Goal: Transaction & Acquisition: Book appointment/travel/reservation

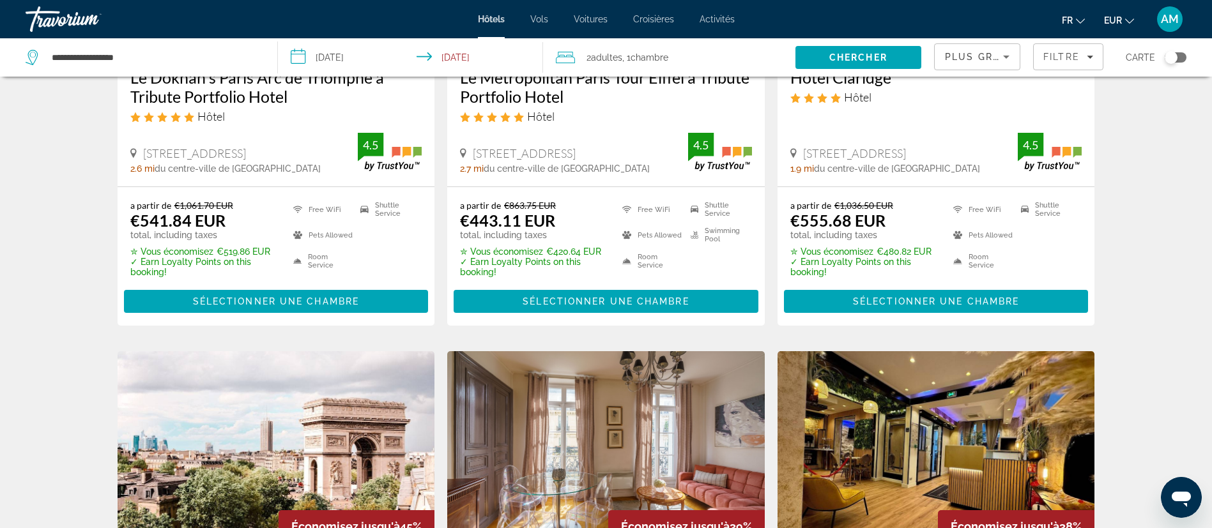
scroll to position [479, 0]
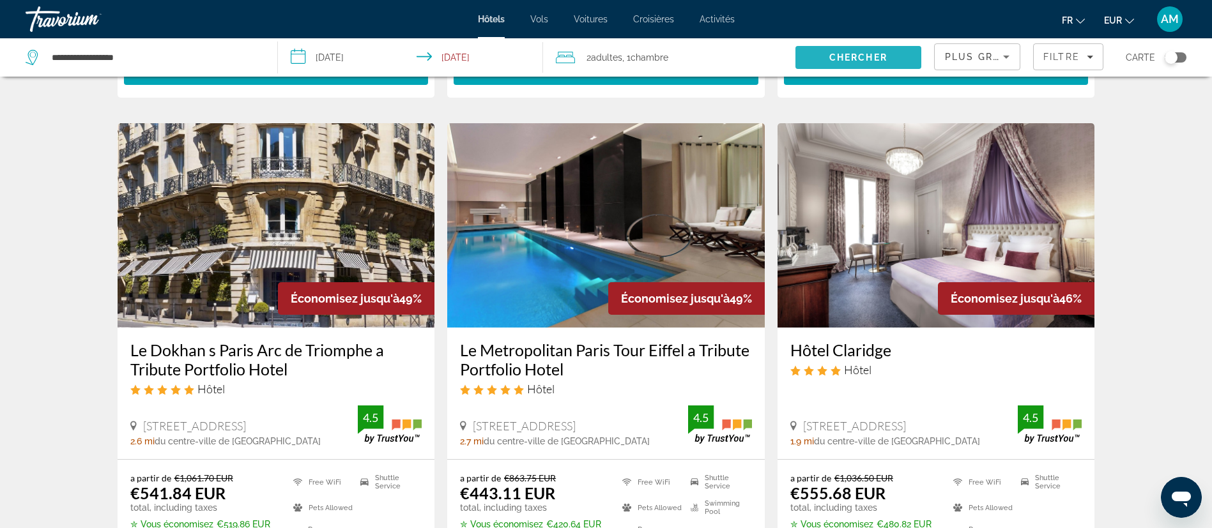
click at [834, 52] on span "Chercher" at bounding box center [858, 57] width 58 height 10
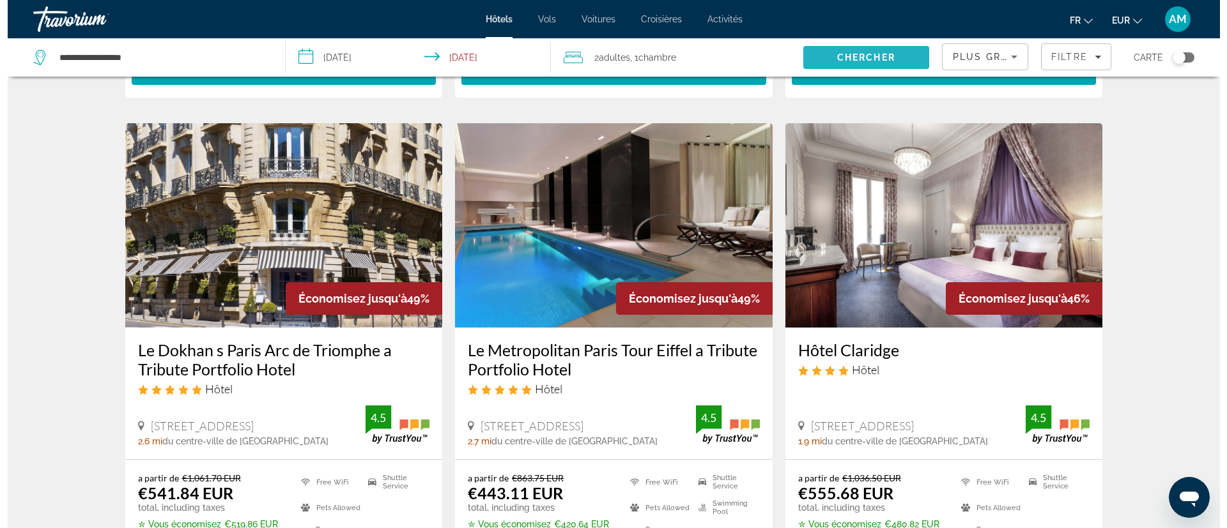
scroll to position [0, 0]
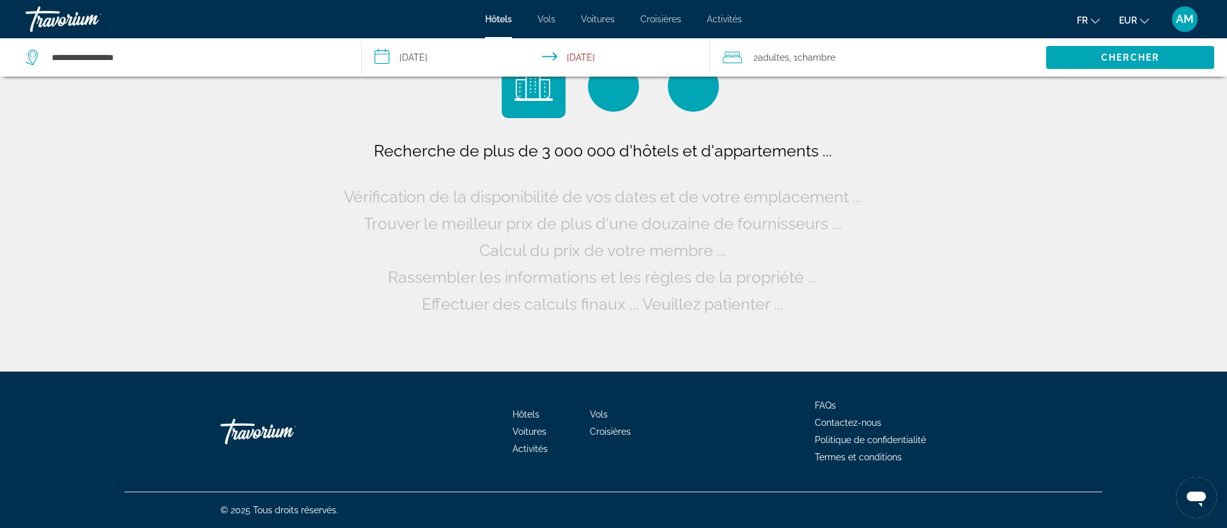
click at [799, 56] on span ", 1 Chambre pièces" at bounding box center [812, 58] width 46 height 18
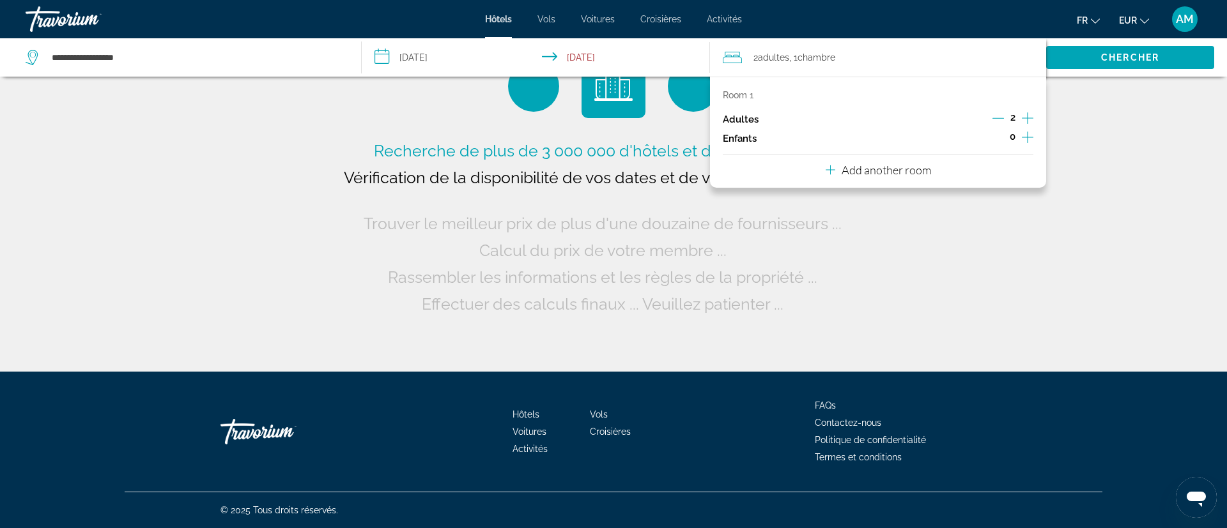
click at [998, 120] on icon "Decrement adults" at bounding box center [998, 118] width 12 height 12
click at [1025, 133] on icon "Increment children" at bounding box center [1028, 137] width 12 height 15
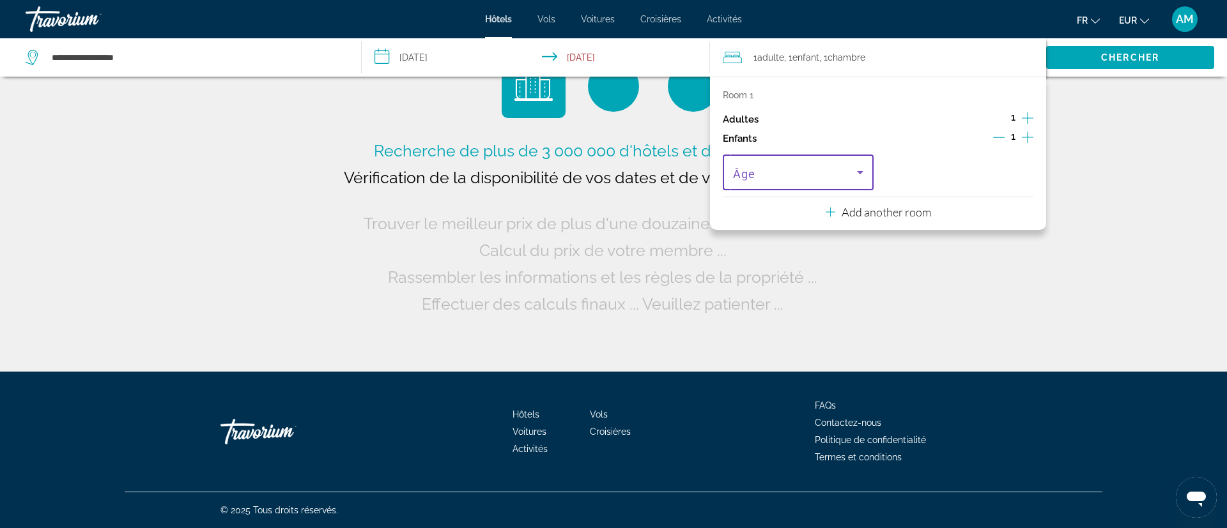
click at [826, 169] on span "Travelers: 1 adult, 1 child" at bounding box center [794, 172] width 123 height 15
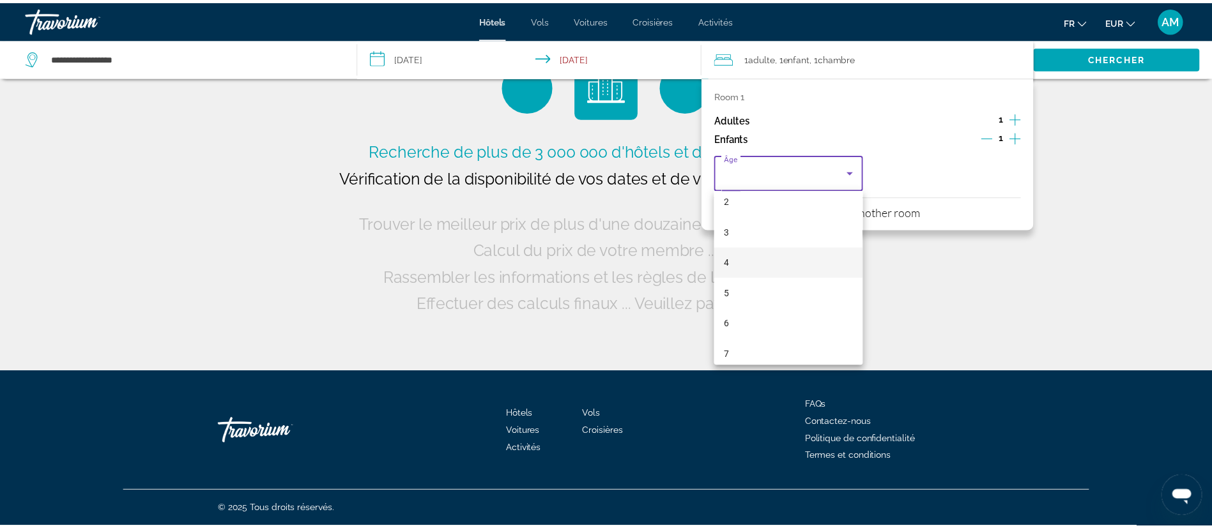
scroll to position [96, 0]
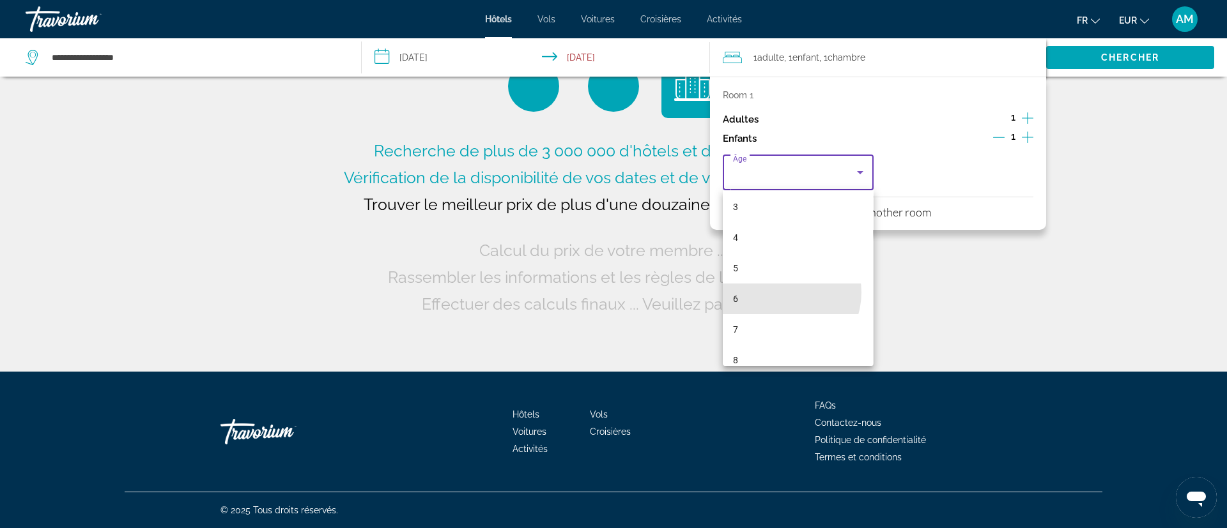
drag, startPoint x: 780, startPoint y: 293, endPoint x: 967, endPoint y: 210, distance: 204.2
click at [781, 292] on mat-option "6" at bounding box center [798, 299] width 150 height 31
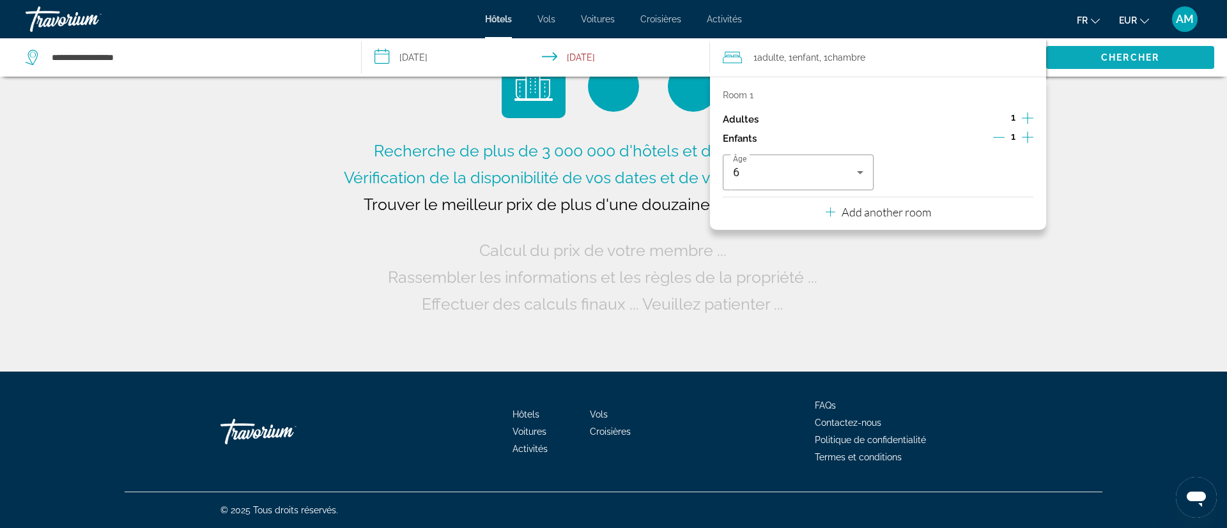
click at [1128, 58] on span "Chercher" at bounding box center [1130, 57] width 58 height 10
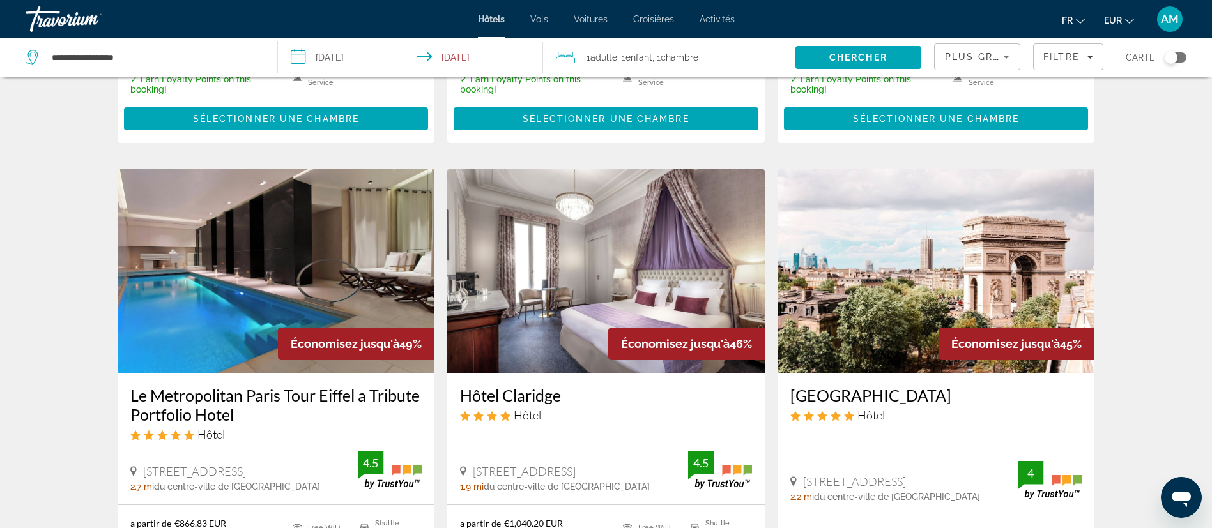
scroll to position [479, 0]
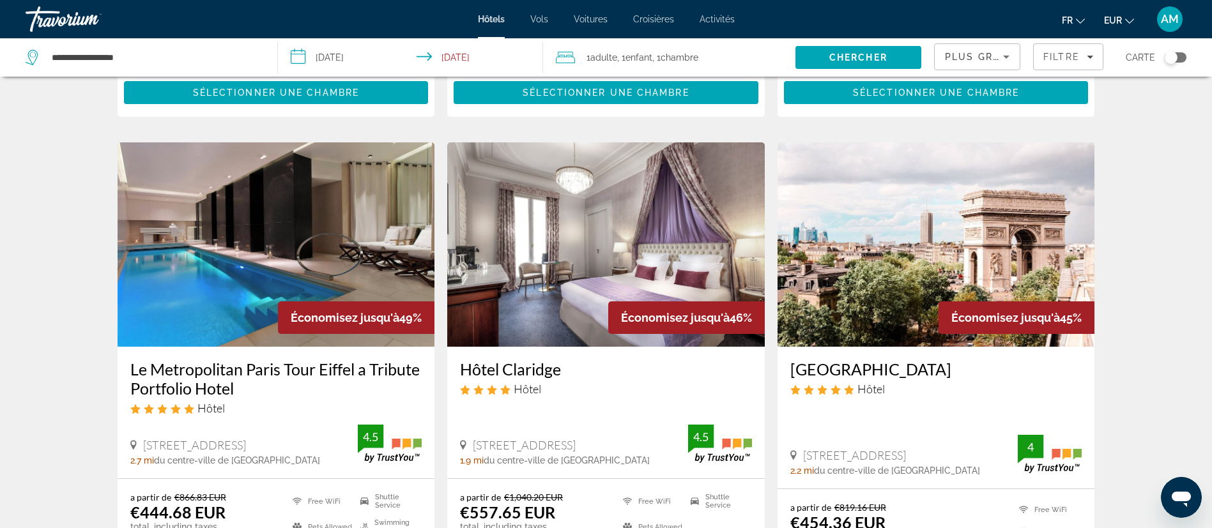
drag, startPoint x: 199, startPoint y: 390, endPoint x: 298, endPoint y: 388, distance: 99.1
click at [298, 388] on div "Le Metropolitan Paris Tour Eiffel a Tribute Portfolio Hotel Hôtel [STREET_ADDRE…" at bounding box center [277, 412] width 318 height 131
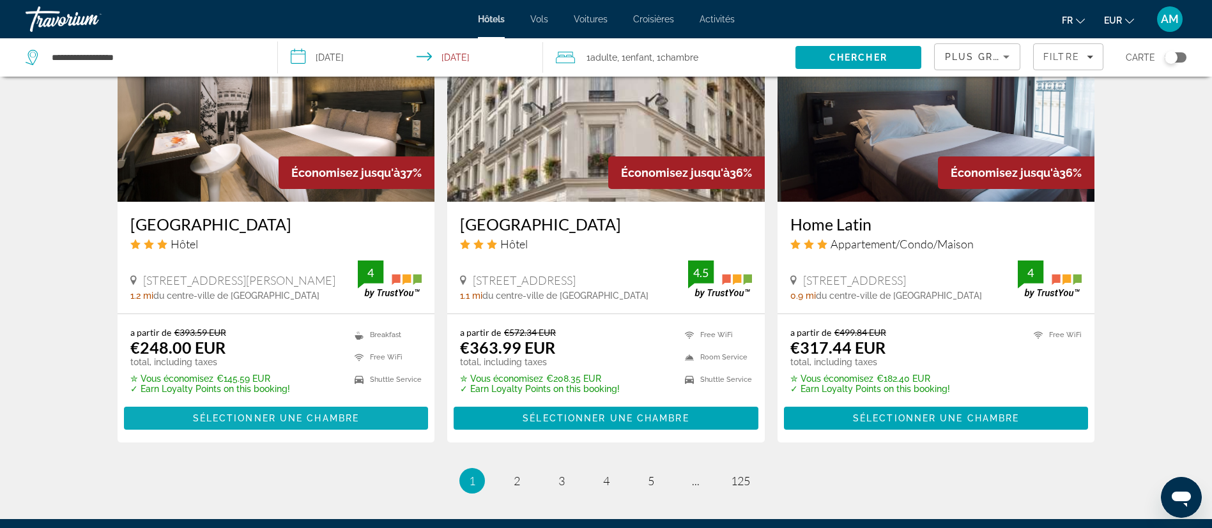
scroll to position [1629, 0]
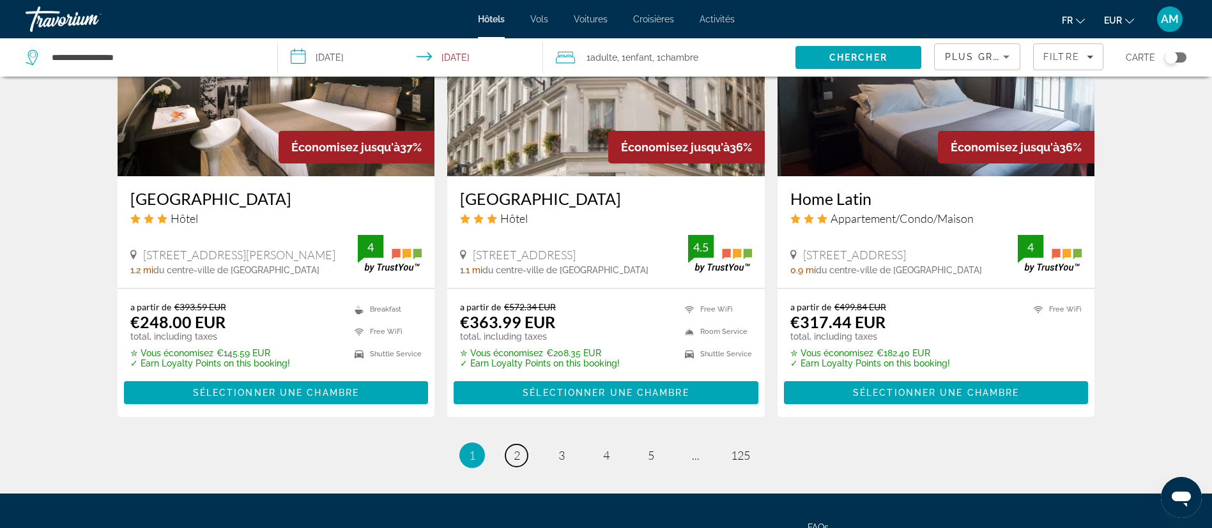
click at [520, 445] on link "page 2" at bounding box center [516, 456] width 22 height 22
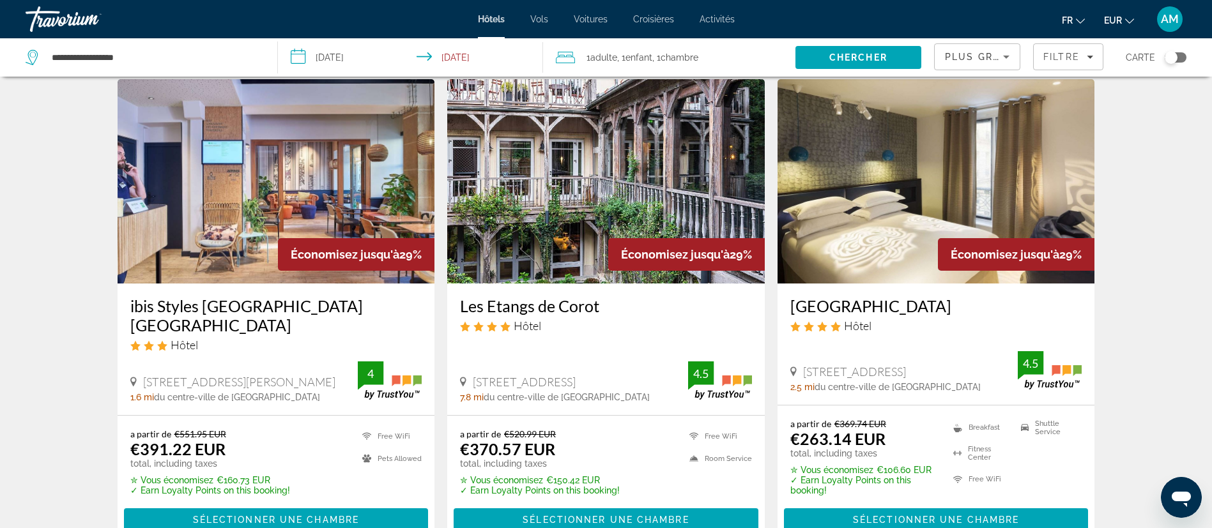
scroll to position [1629, 0]
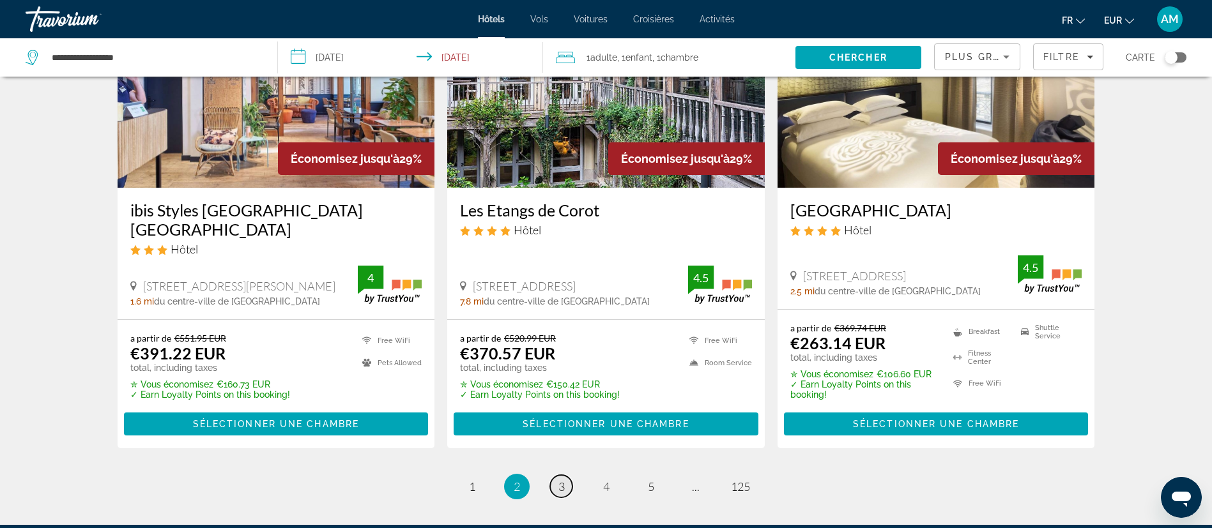
click at [566, 475] on link "page 3" at bounding box center [561, 486] width 22 height 22
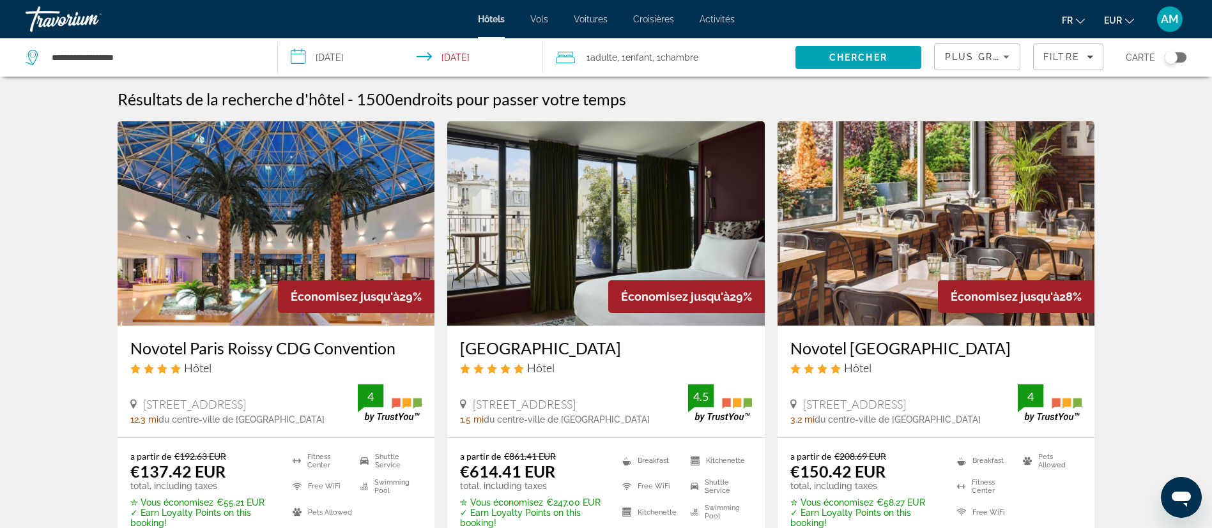
click at [974, 54] on span "Plus grandes économies" at bounding box center [1021, 57] width 153 height 10
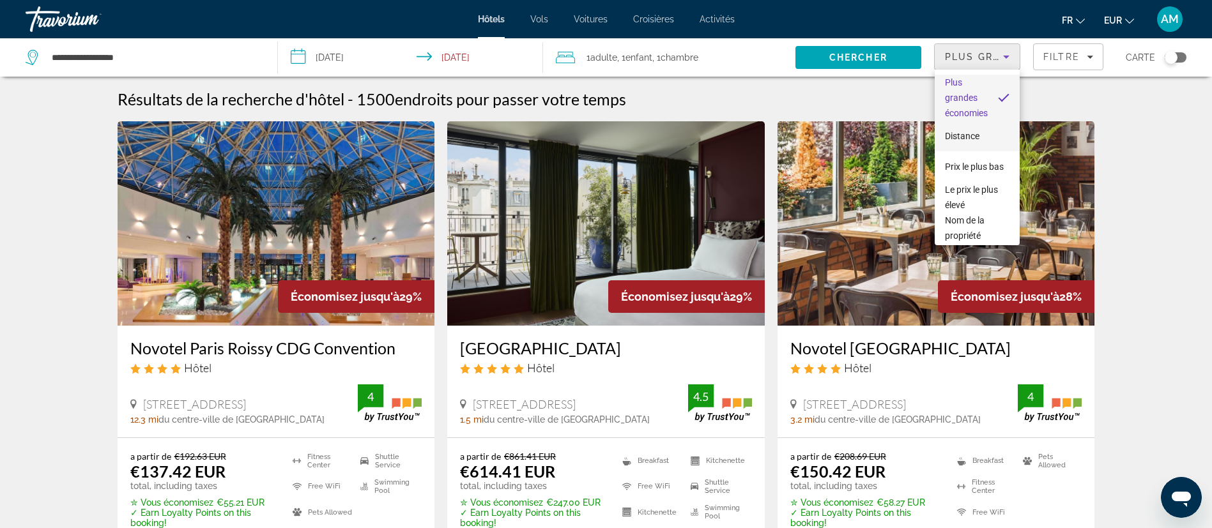
click at [969, 131] on span "Distance" at bounding box center [962, 136] width 35 height 10
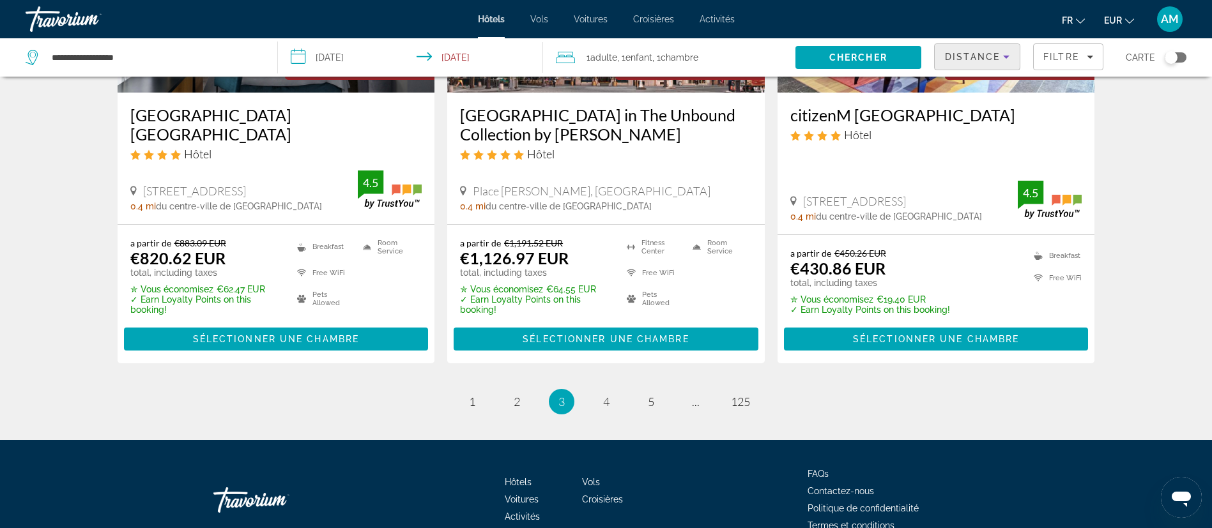
scroll to position [1751, 0]
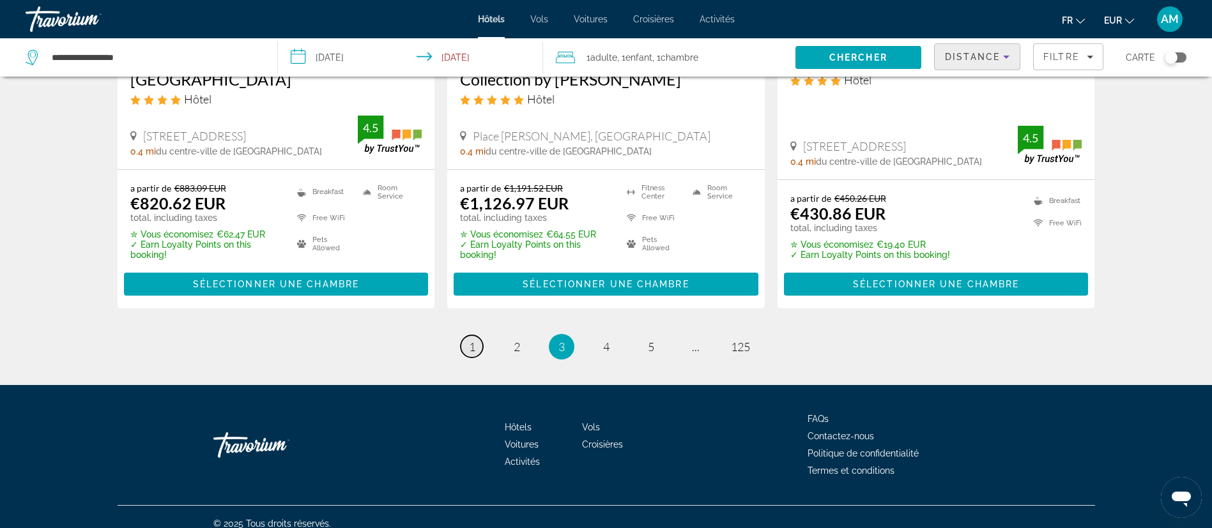
click at [470, 340] on span "1" at bounding box center [472, 347] width 6 height 14
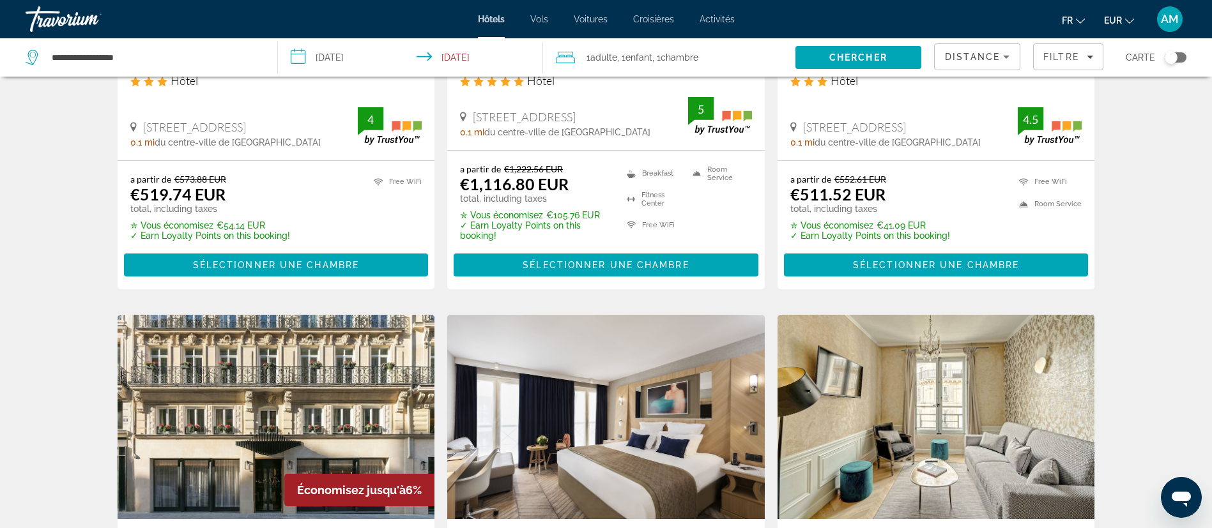
scroll to position [575, 0]
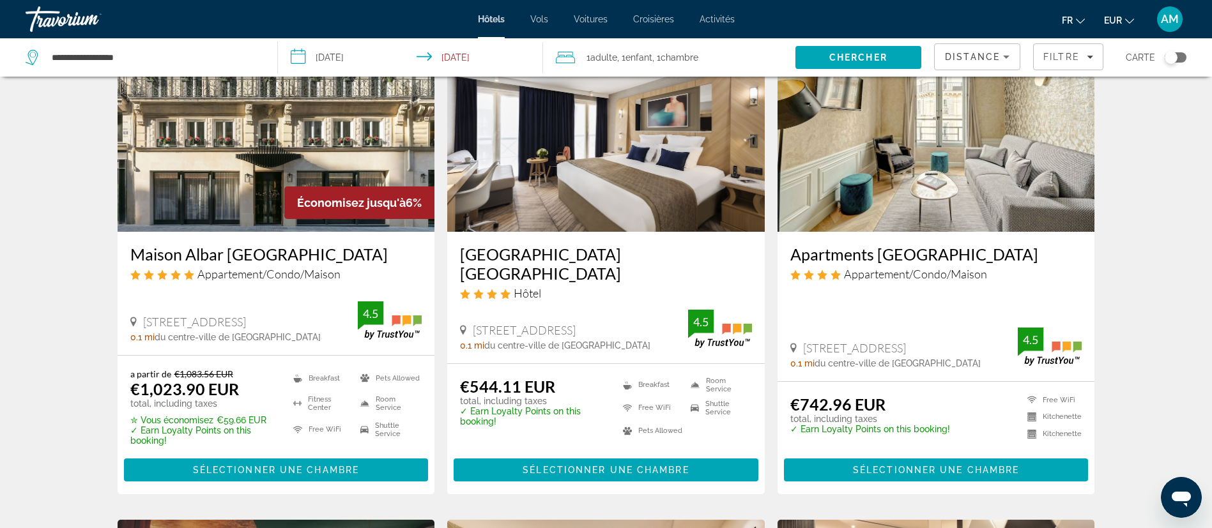
click at [992, 64] on div "Distance" at bounding box center [977, 62] width 65 height 36
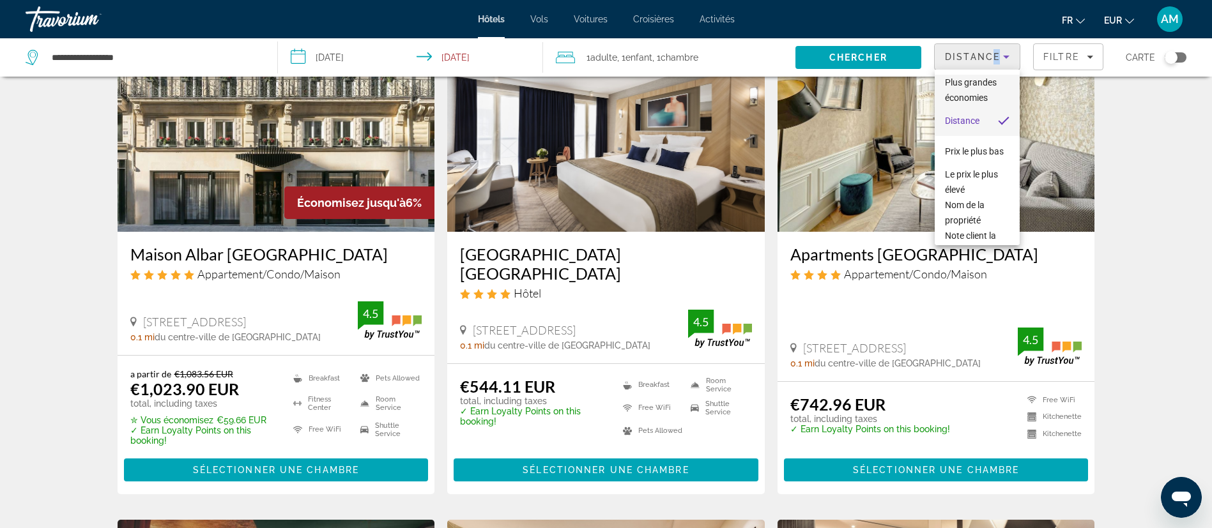
click at [980, 104] on span "Plus grandes économies" at bounding box center [977, 90] width 65 height 31
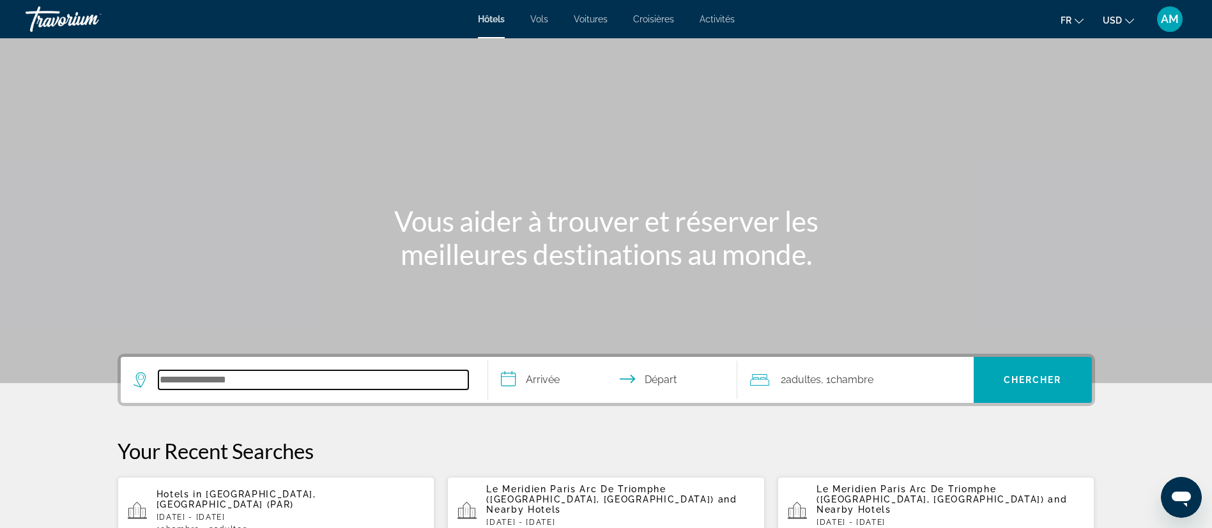
drag, startPoint x: 251, startPoint y: 381, endPoint x: 260, endPoint y: 343, distance: 38.7
click at [251, 376] on input "Search hotel destination" at bounding box center [313, 380] width 310 height 19
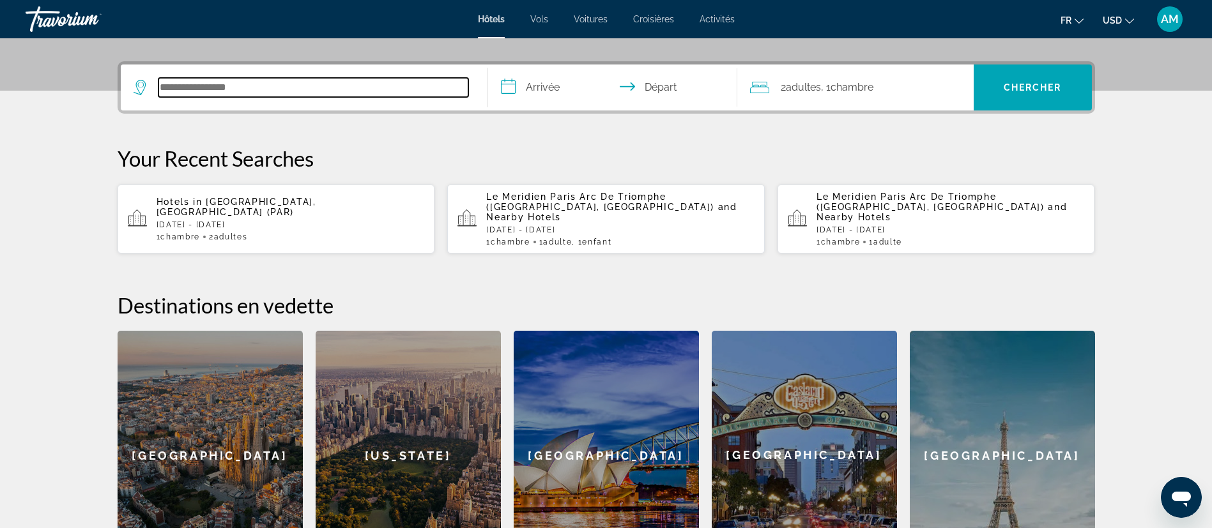
scroll to position [312, 0]
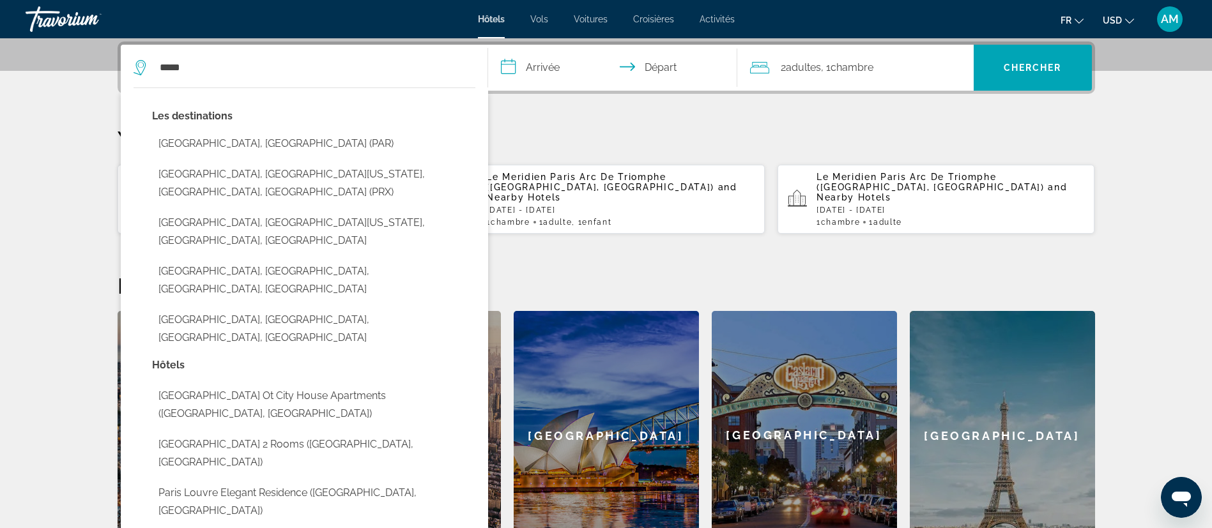
drag, startPoint x: 243, startPoint y: 139, endPoint x: 259, endPoint y: 135, distance: 15.8
click at [243, 139] on button "Paris, France (PAR)" at bounding box center [313, 144] width 323 height 24
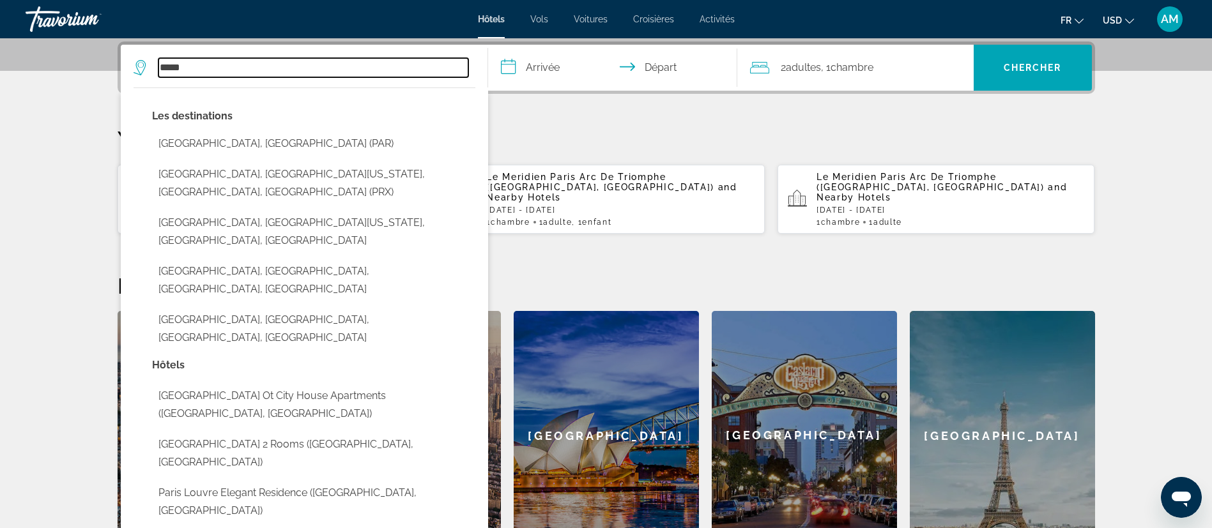
type input "**********"
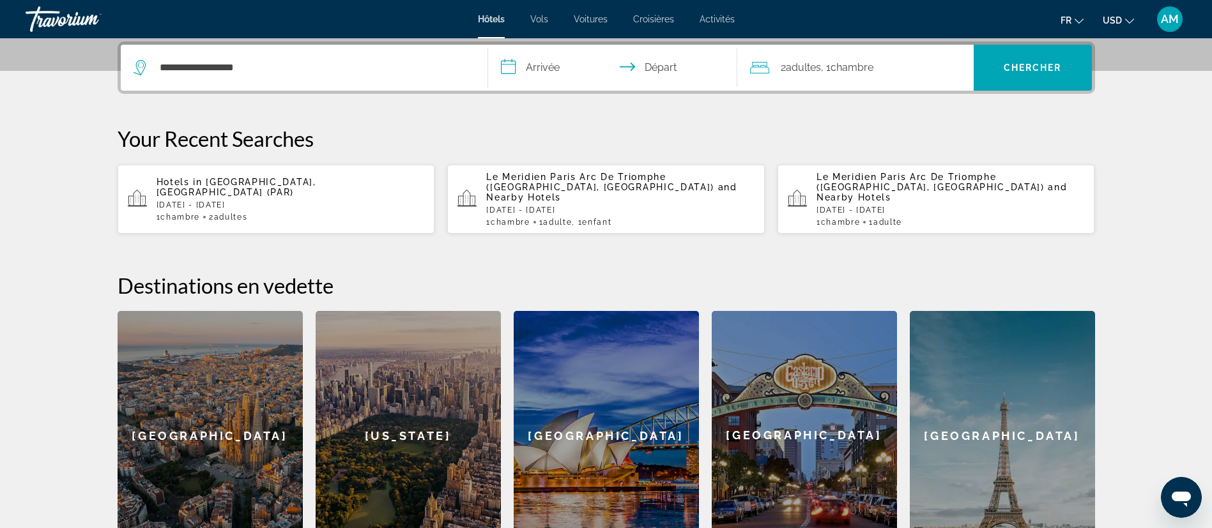
click at [548, 64] on input "**********" at bounding box center [615, 70] width 254 height 50
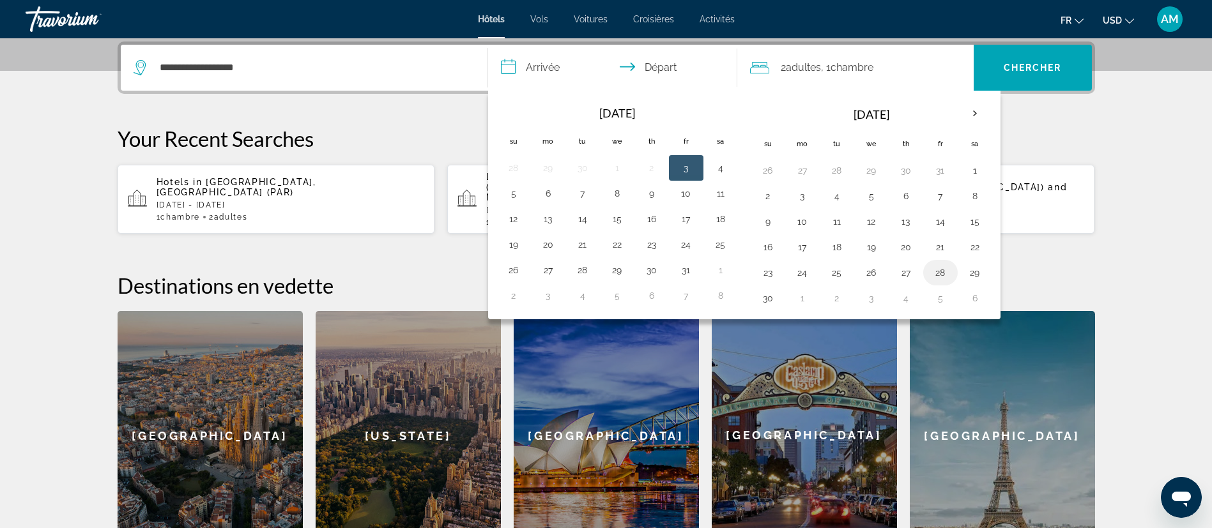
click at [937, 275] on button "28" at bounding box center [940, 273] width 20 height 18
click at [764, 306] on button "30" at bounding box center [768, 298] width 20 height 18
type input "**********"
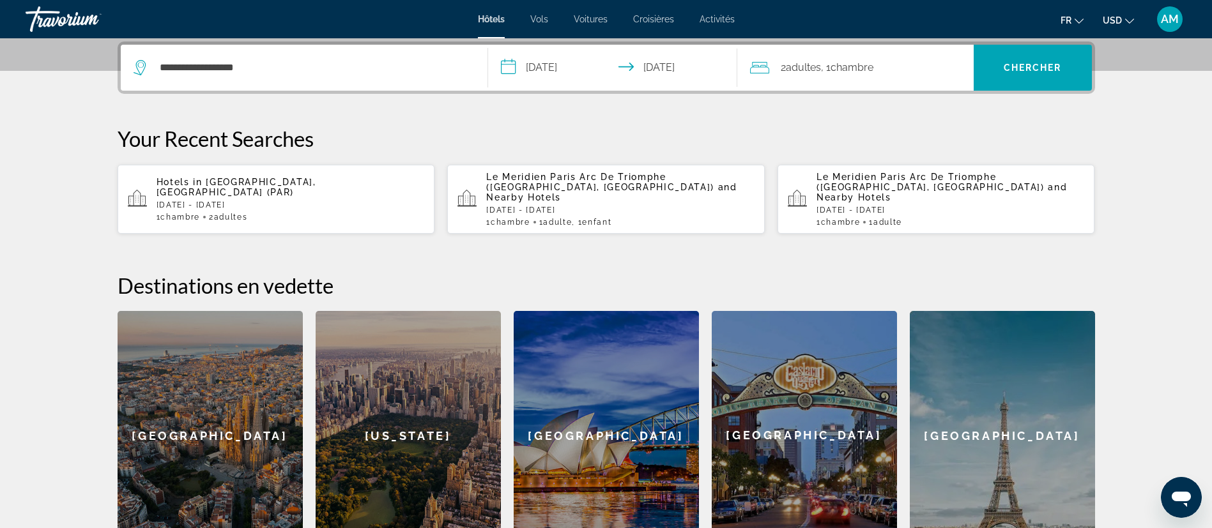
click at [847, 61] on span "Chambre" at bounding box center [852, 67] width 43 height 12
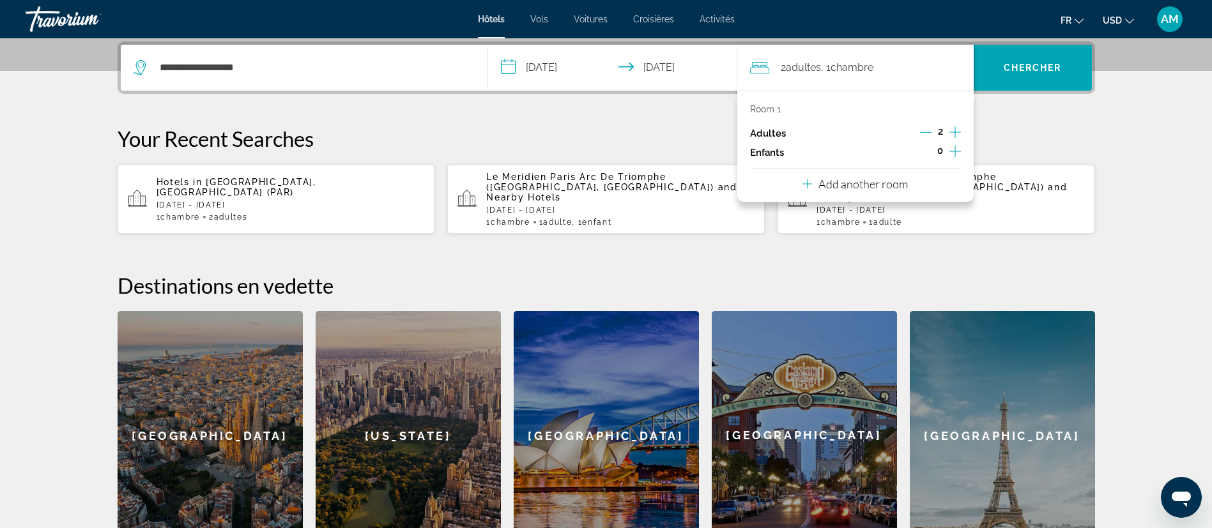
click at [926, 130] on icon "Decrement adults" at bounding box center [926, 133] width 12 height 12
click at [954, 148] on icon "Increment children" at bounding box center [956, 151] width 12 height 15
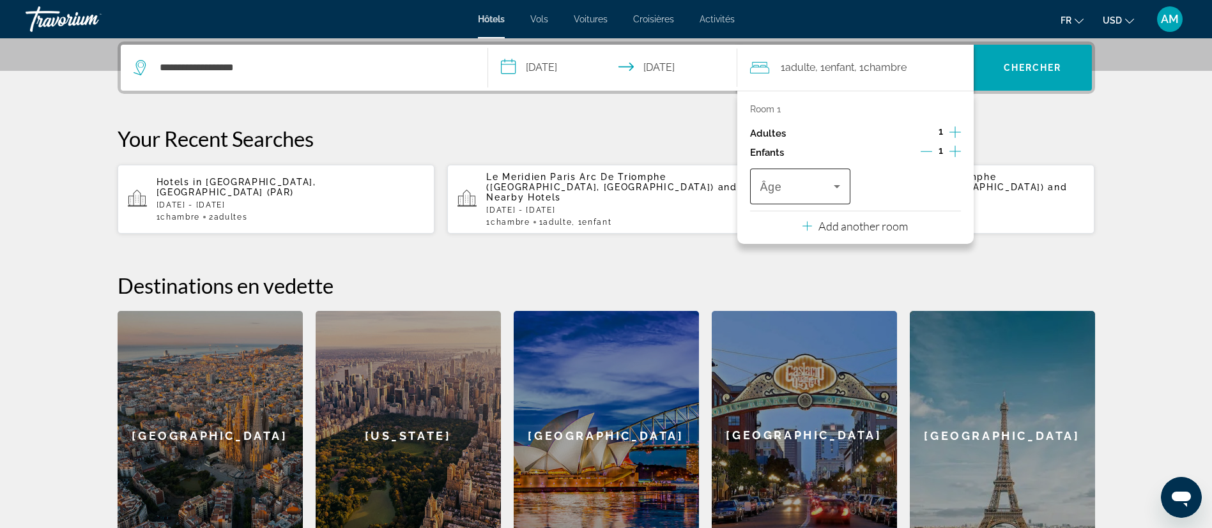
click at [776, 174] on div "Travelers: 1 adult, 1 child" at bounding box center [800, 187] width 81 height 36
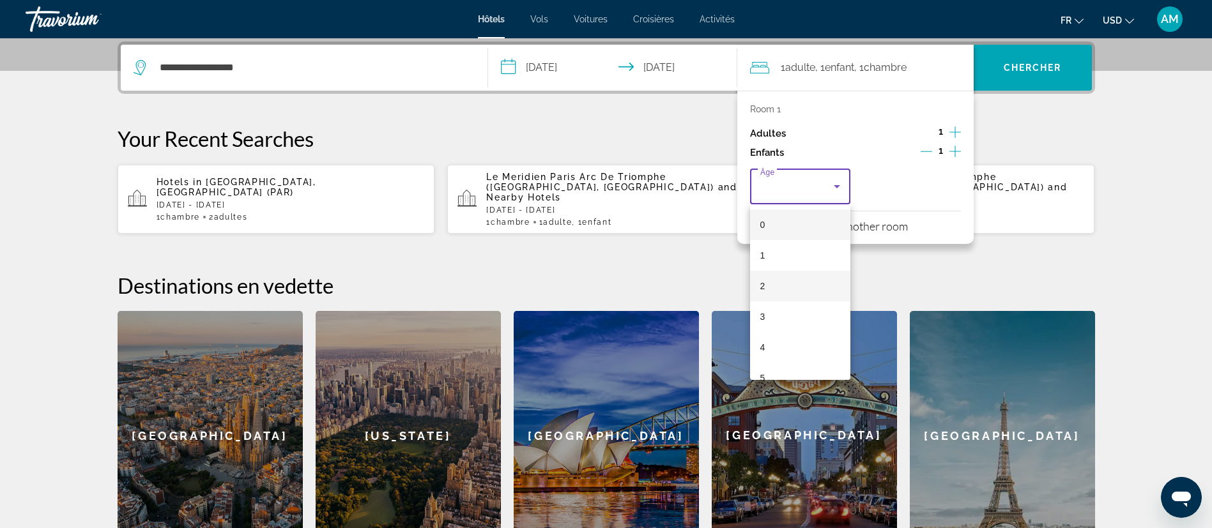
scroll to position [96, 0]
click at [784, 312] on mat-option "6" at bounding box center [800, 313] width 101 height 31
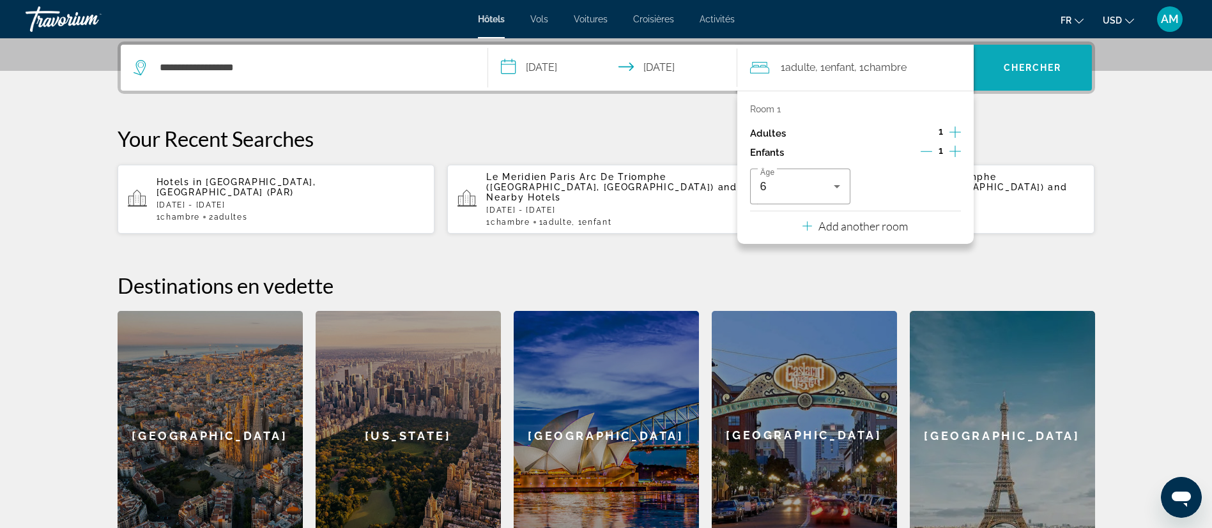
click at [1050, 47] on span "Search" at bounding box center [1033, 68] width 118 height 46
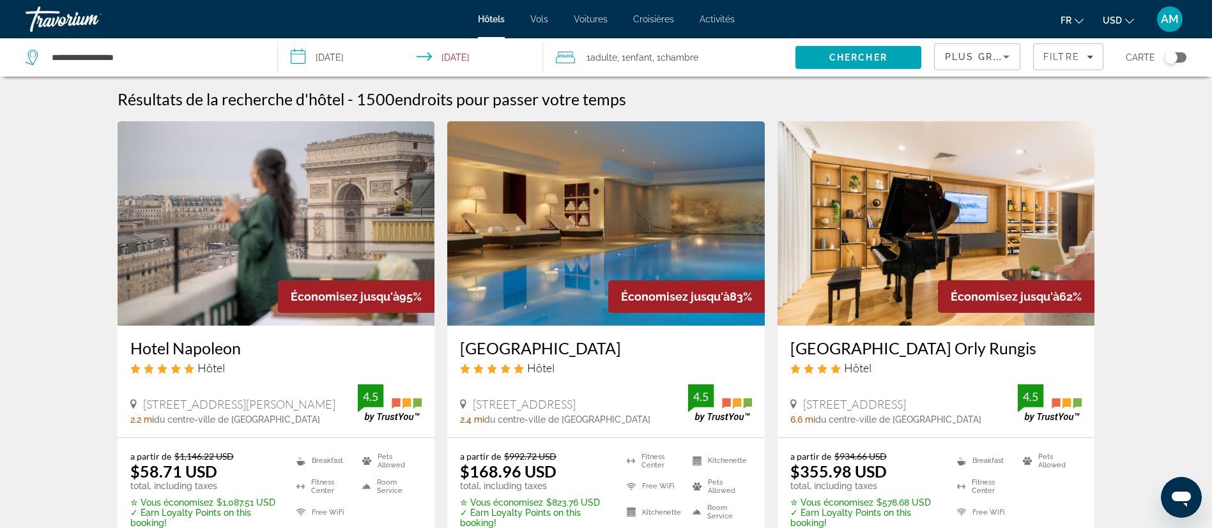
click at [1115, 23] on span "USD" at bounding box center [1112, 20] width 19 height 10
click at [1088, 118] on button "EUR (€)" at bounding box center [1092, 117] width 63 height 17
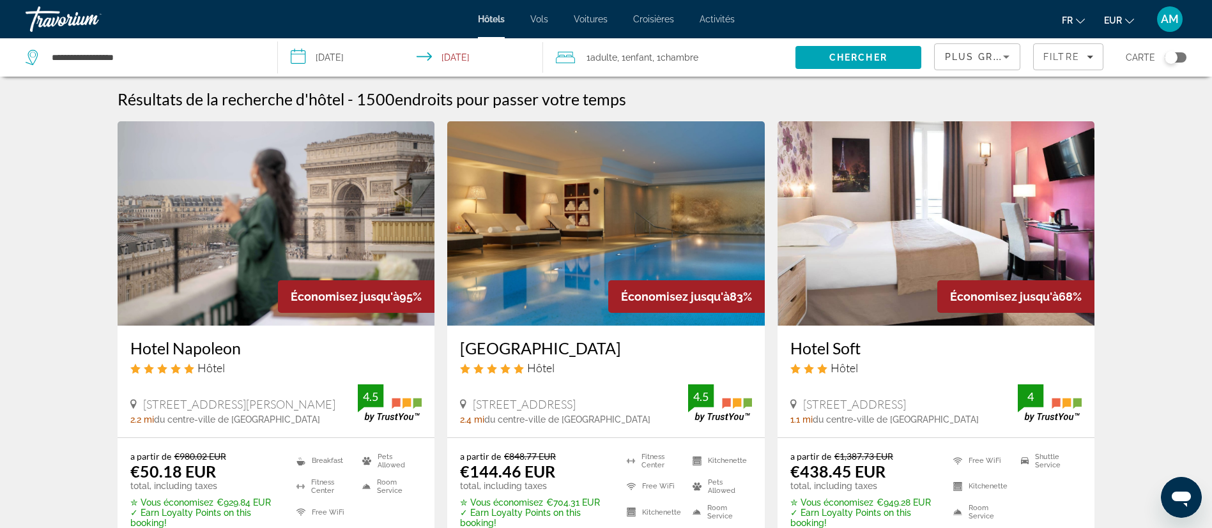
click at [335, 239] on img "Main content" at bounding box center [277, 223] width 318 height 204
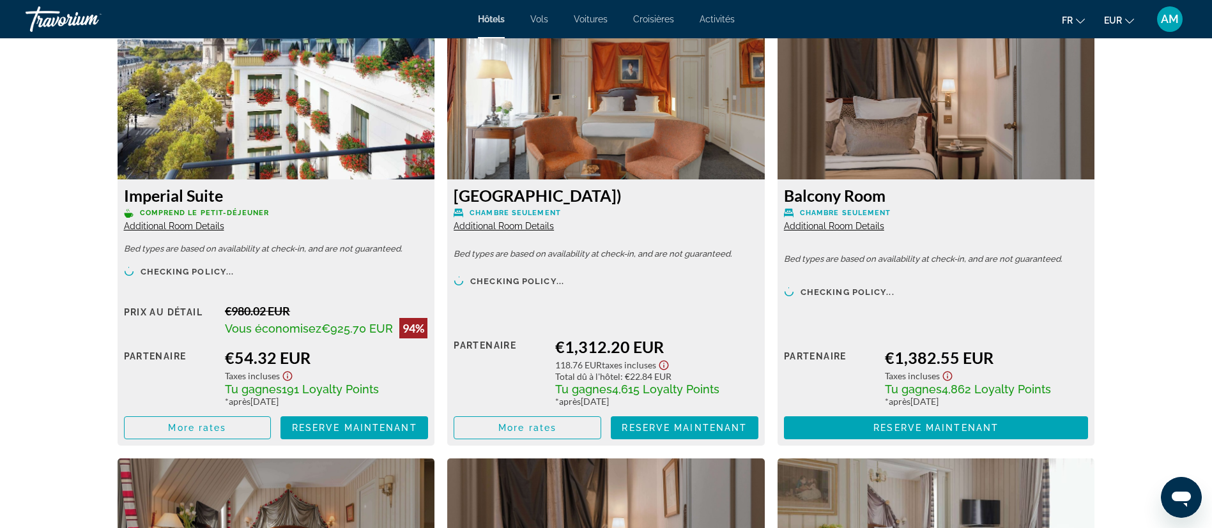
scroll to position [2636, 0]
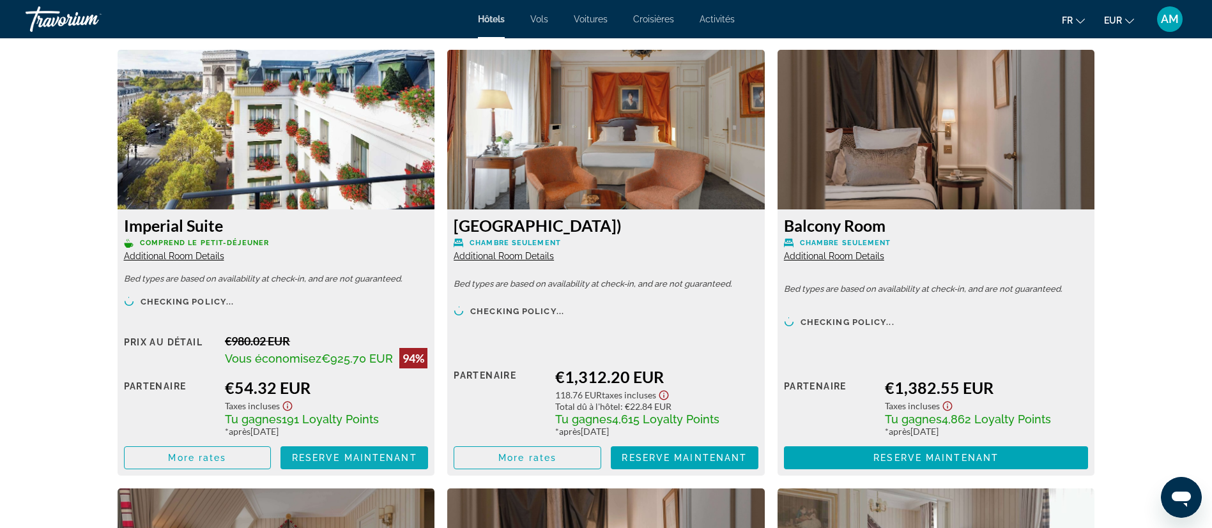
click at [323, 457] on span "Reserve maintenant" at bounding box center [354, 458] width 125 height 10
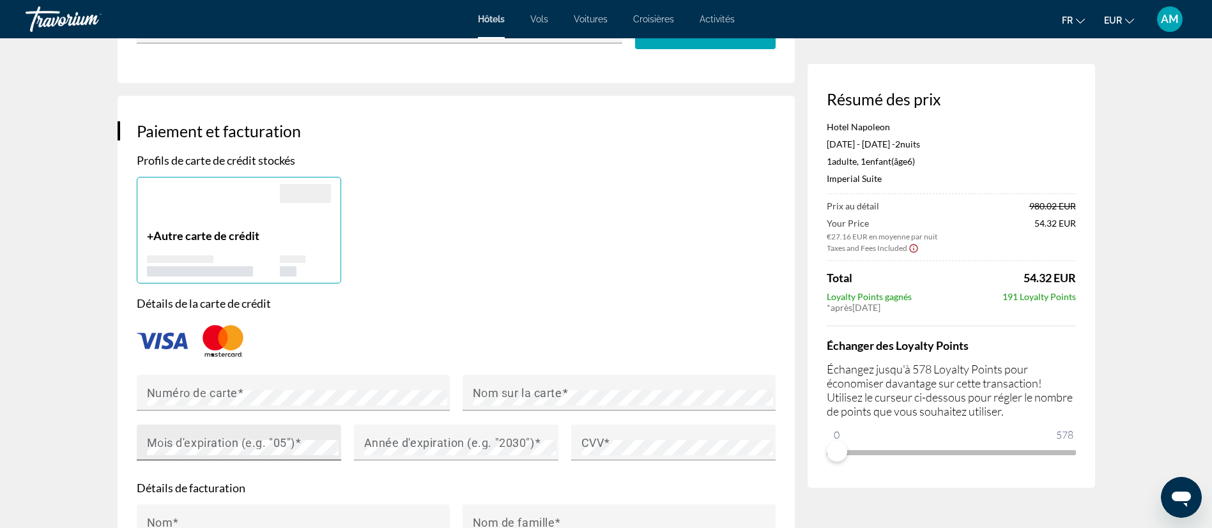
scroll to position [958, 0]
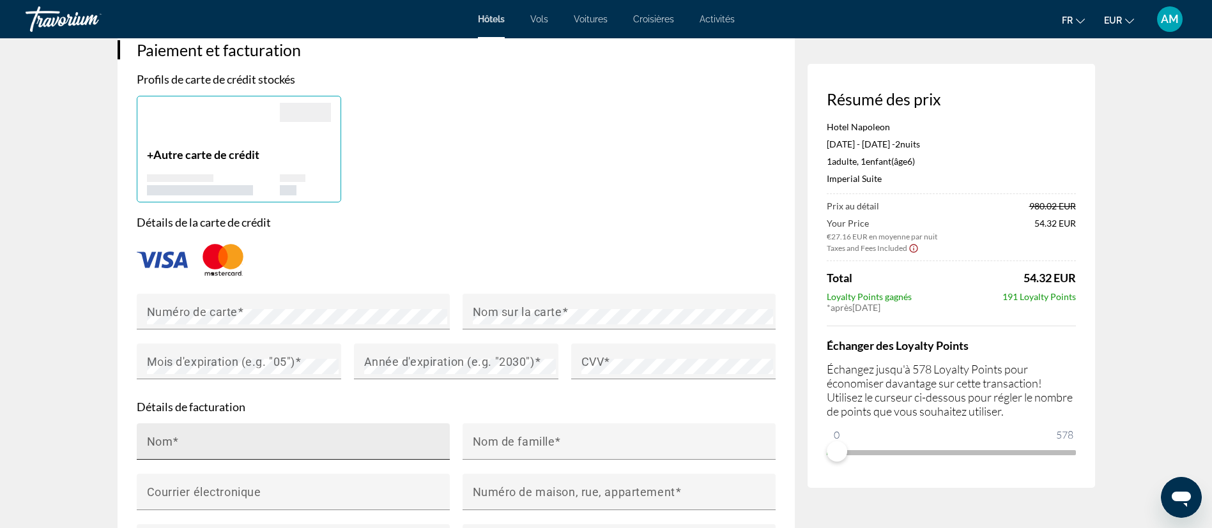
click at [205, 424] on div "Nom" at bounding box center [297, 442] width 300 height 36
type input "*"
type input "**********"
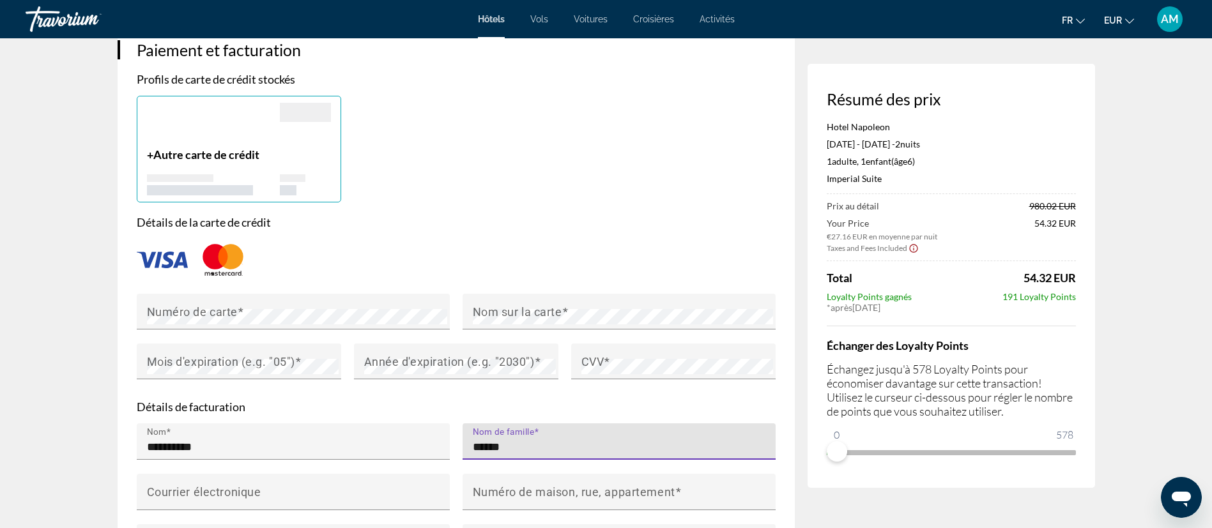
type input "******"
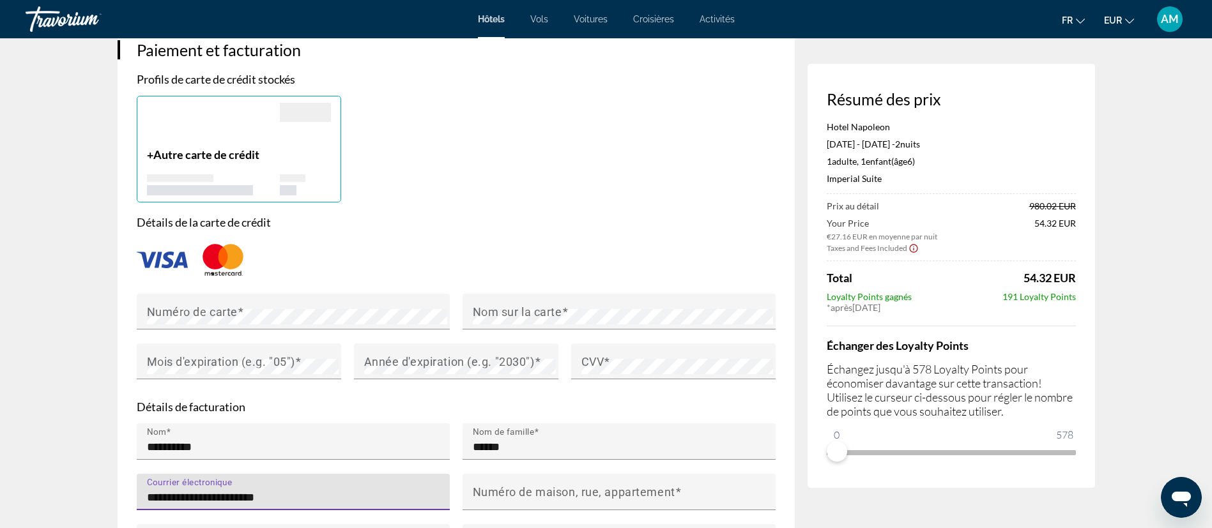
type input "**********"
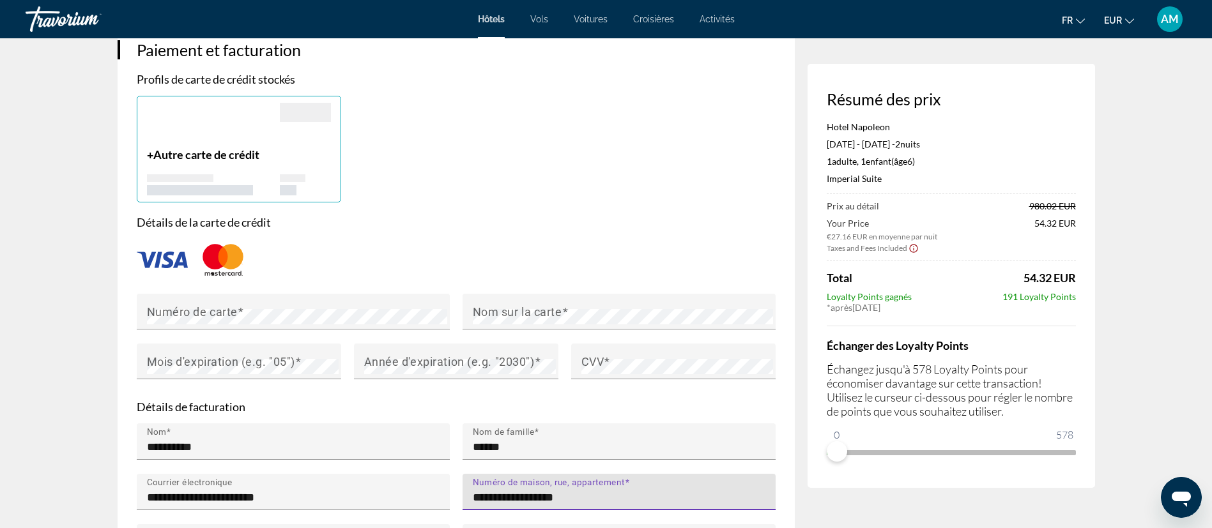
type input "**********"
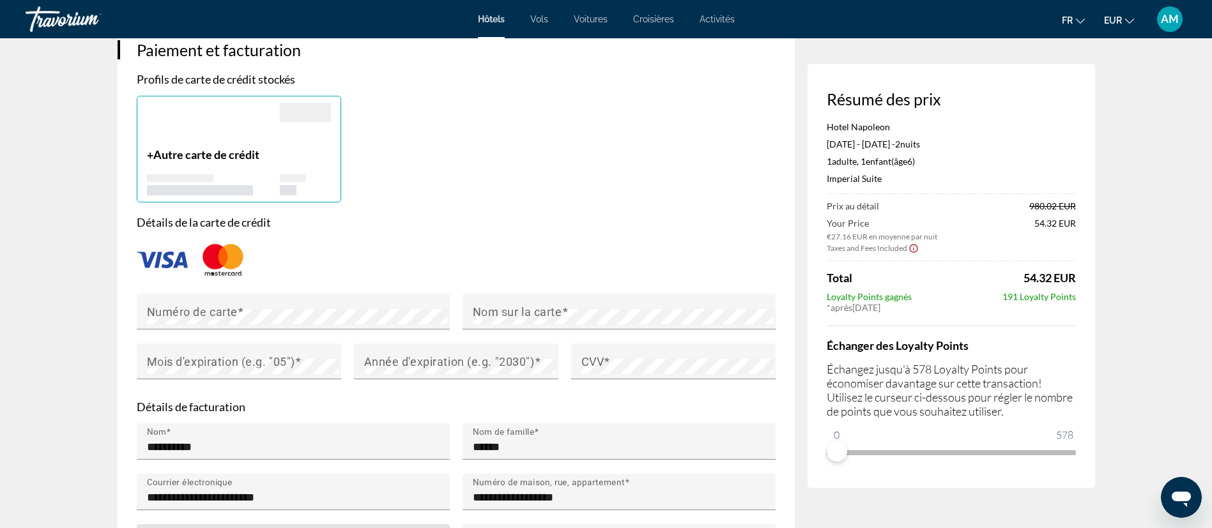
type input "*"
type input "**********"
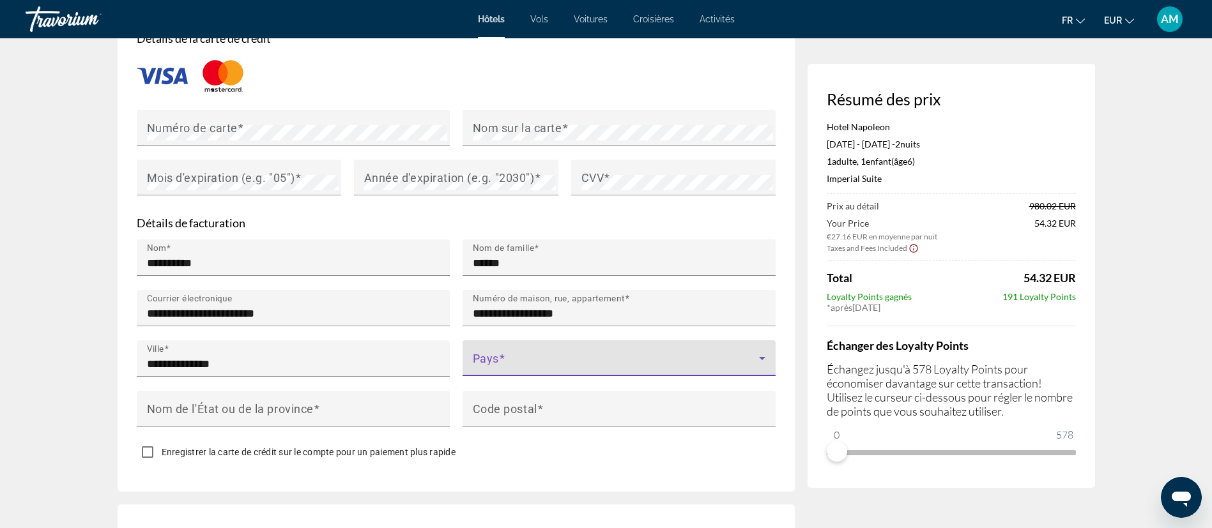
scroll to position [1246, 0]
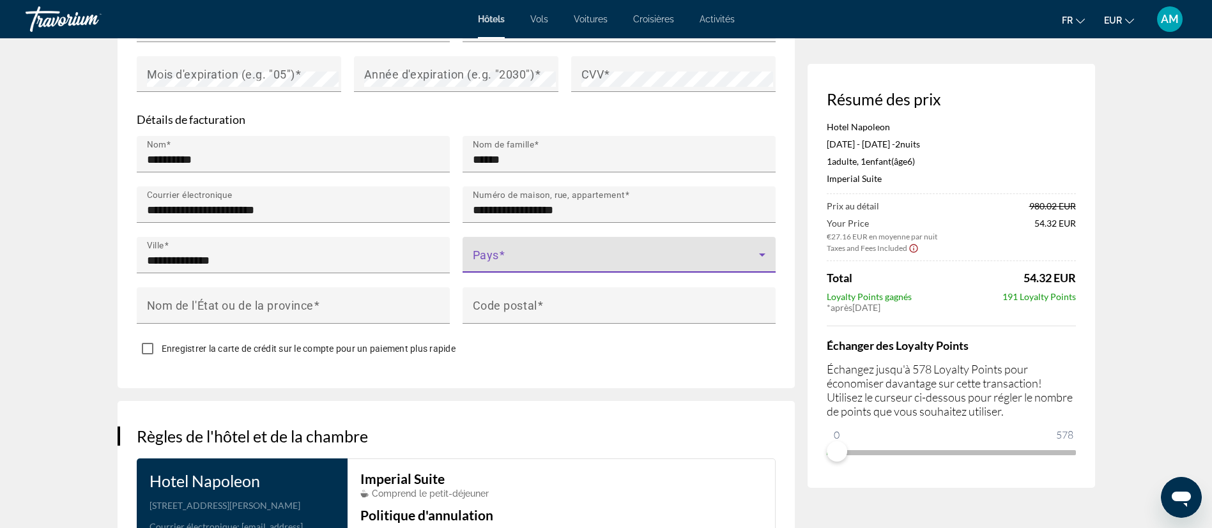
click at [503, 252] on span "Main content" at bounding box center [616, 259] width 286 height 15
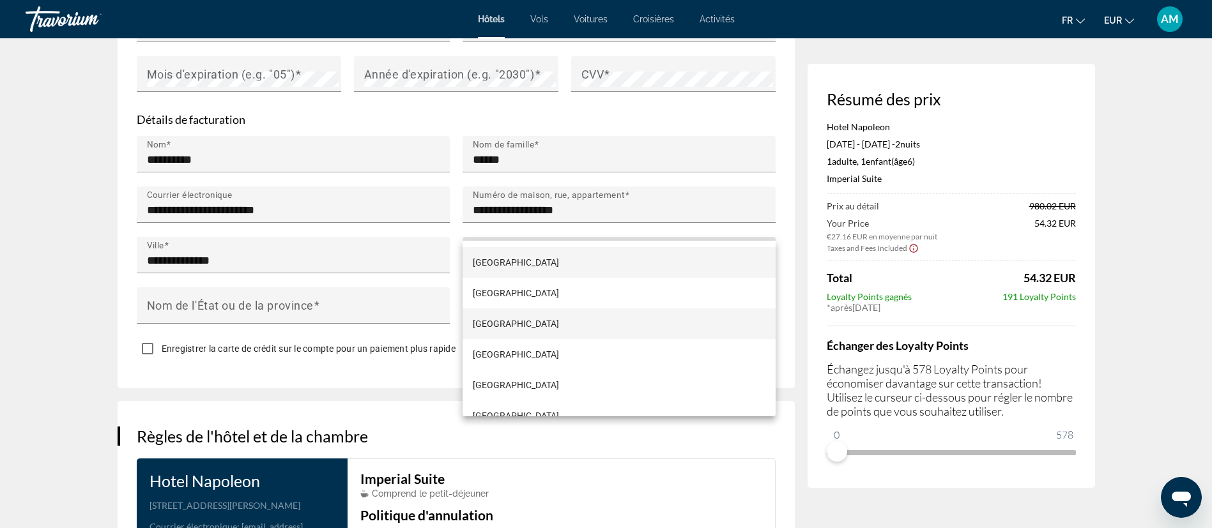
scroll to position [2291, 0]
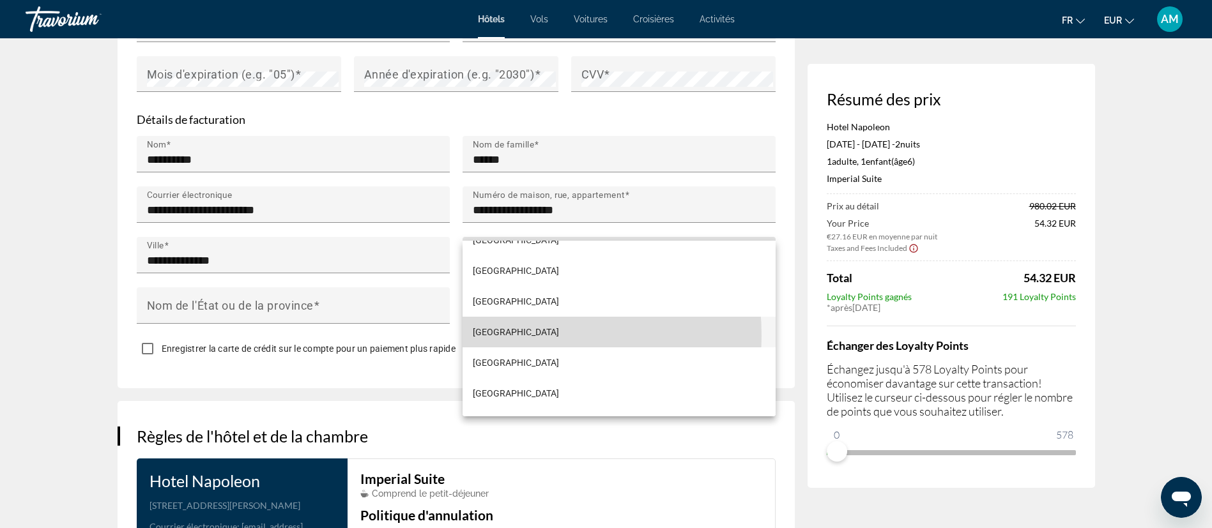
click at [492, 336] on span "France" at bounding box center [516, 332] width 86 height 15
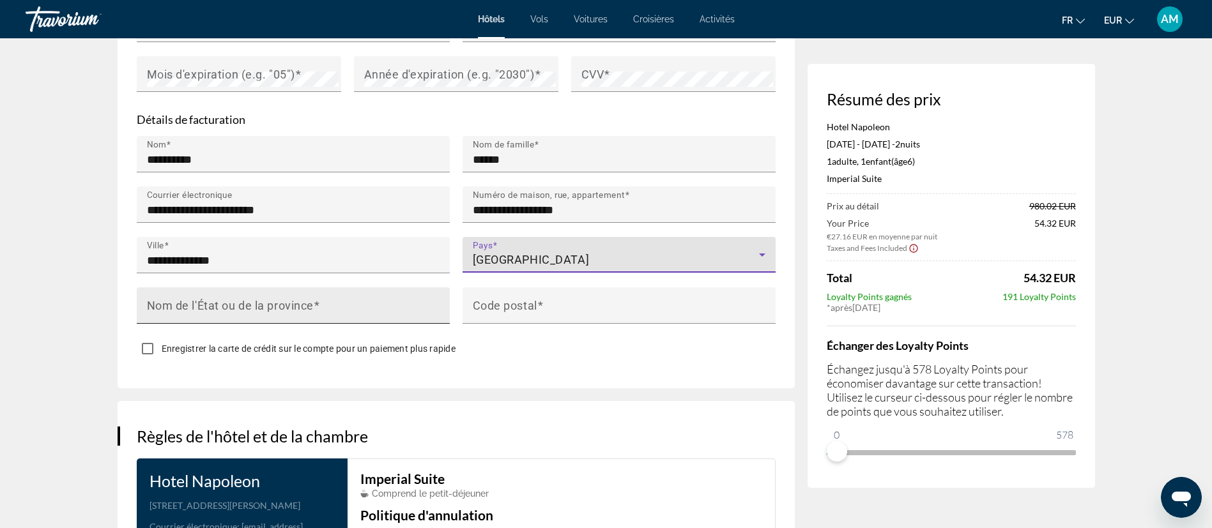
click at [347, 304] on input "Nom de l'État ou de la province" at bounding box center [297, 311] width 300 height 15
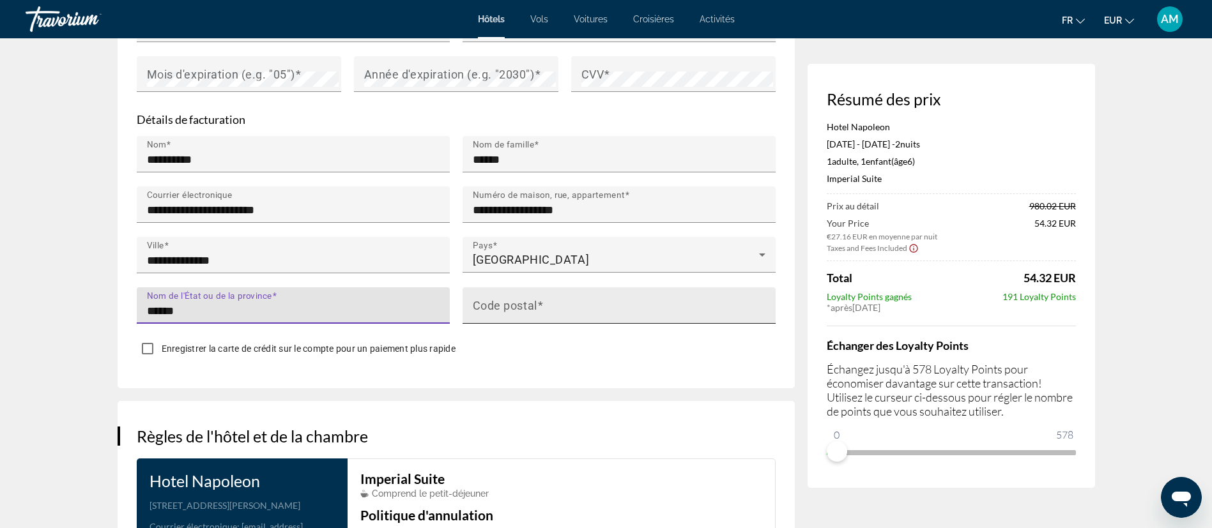
type input "******"
click at [515, 298] on mat-label "Code postal" at bounding box center [505, 304] width 65 height 13
click at [515, 304] on input "Code postal" at bounding box center [623, 311] width 300 height 15
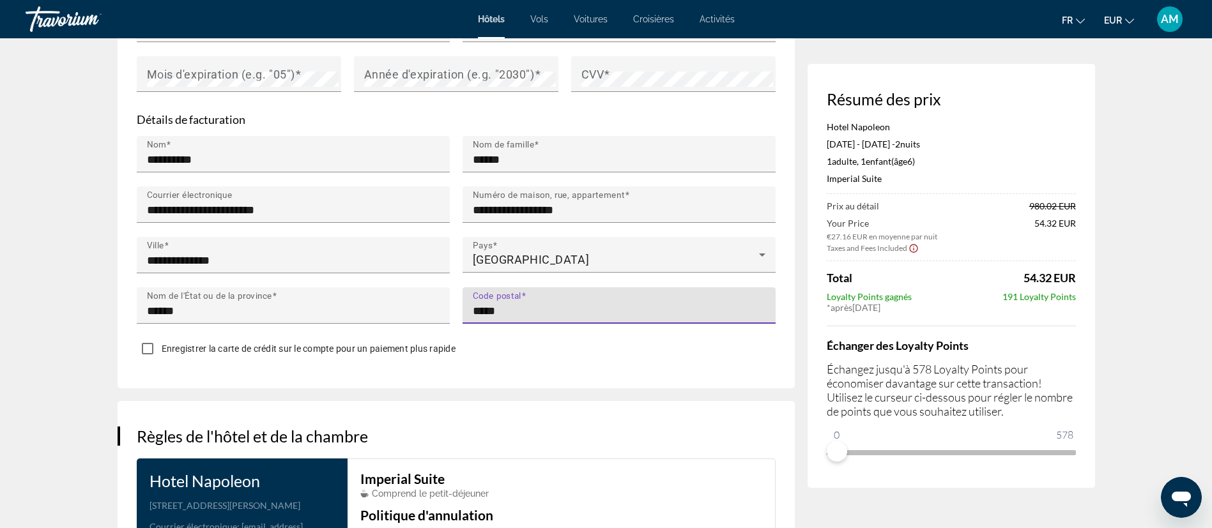
type input "*****"
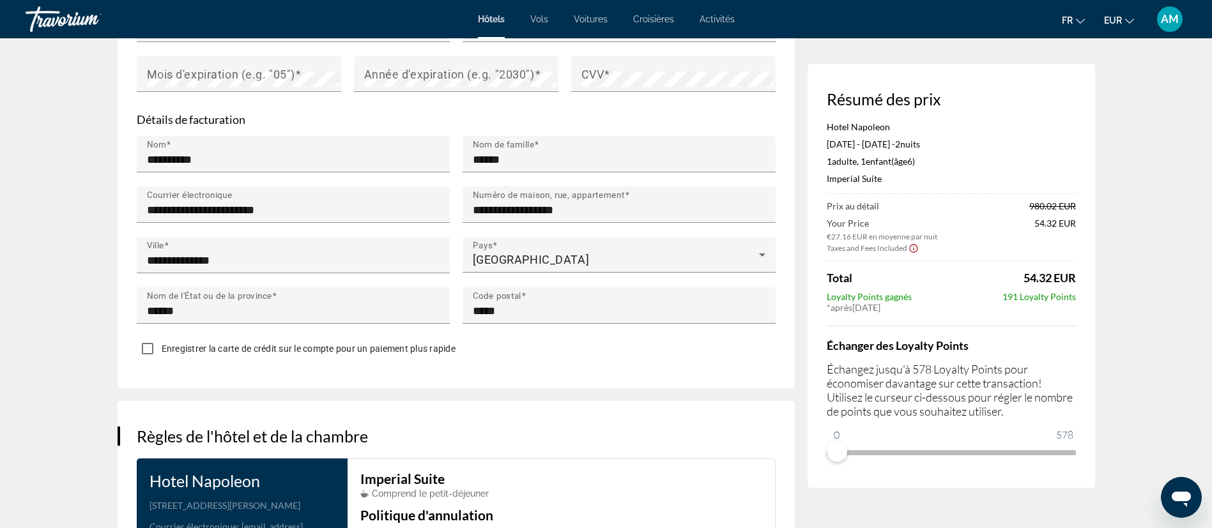
click at [410, 338] on div "Enregistrer la carte de crédit sur le compte pour un paiement plus rapide" at bounding box center [296, 349] width 319 height 22
click at [410, 344] on span "Enregistrer la carte de crédit sur le compte pour un paiement plus rapide" at bounding box center [309, 349] width 294 height 10
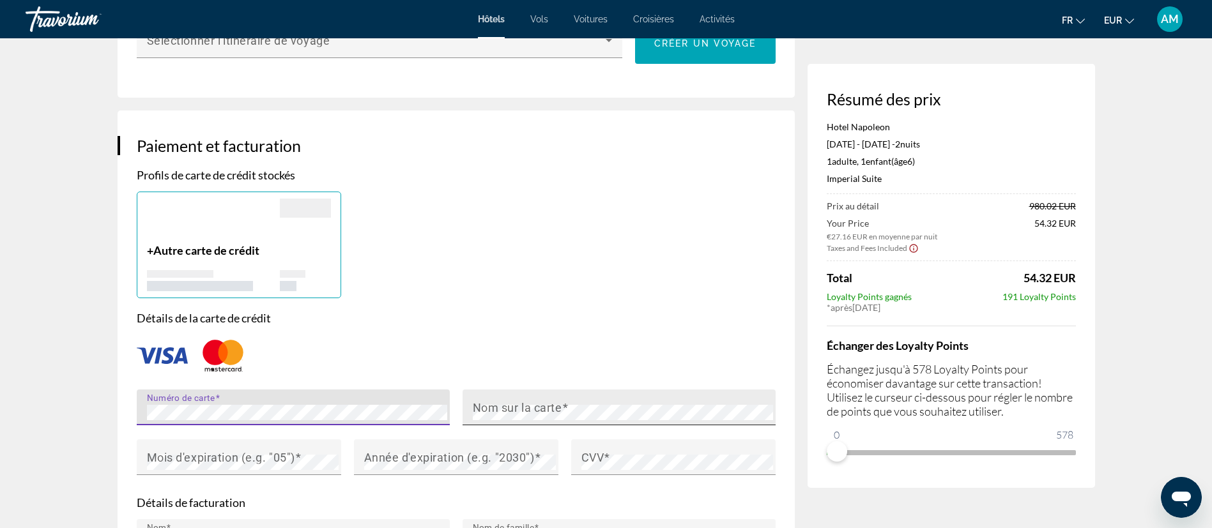
click at [514, 401] on mat-label "Nom sur la carte" at bounding box center [517, 407] width 89 height 13
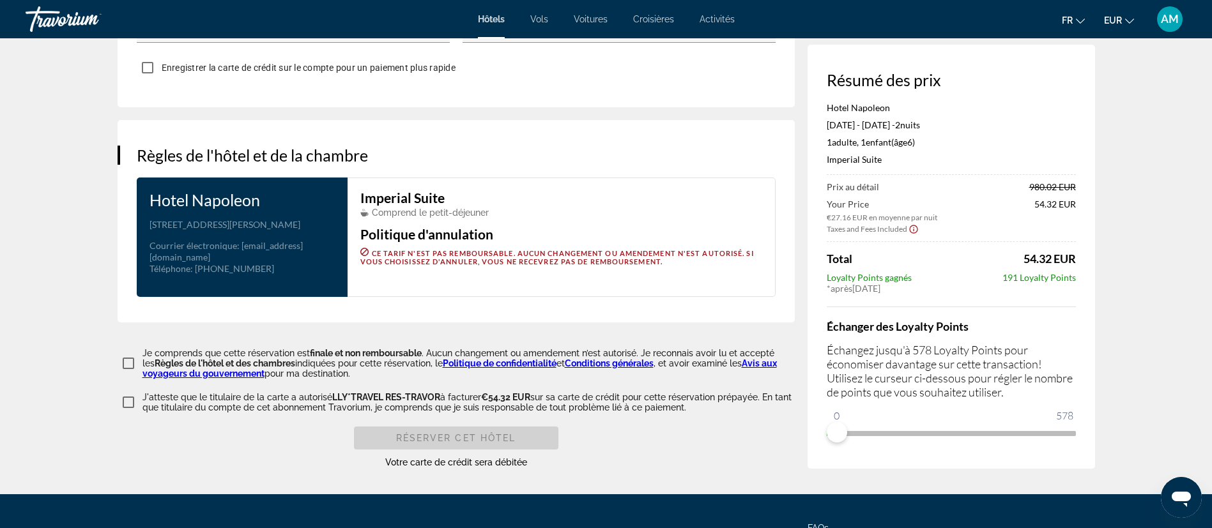
scroll to position [1534, 0]
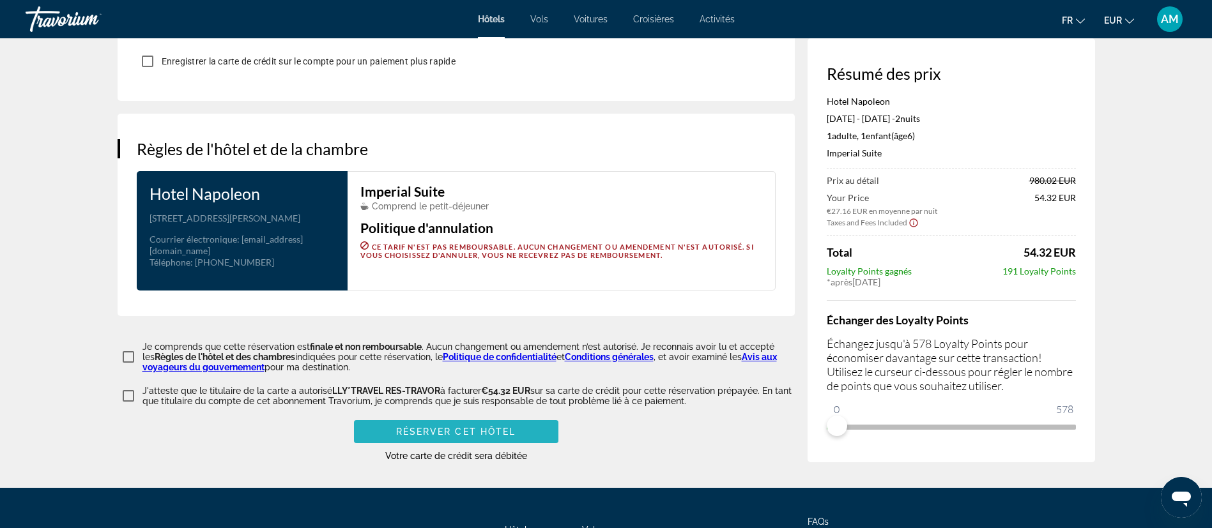
click at [445, 417] on span "Main content" at bounding box center [456, 432] width 204 height 31
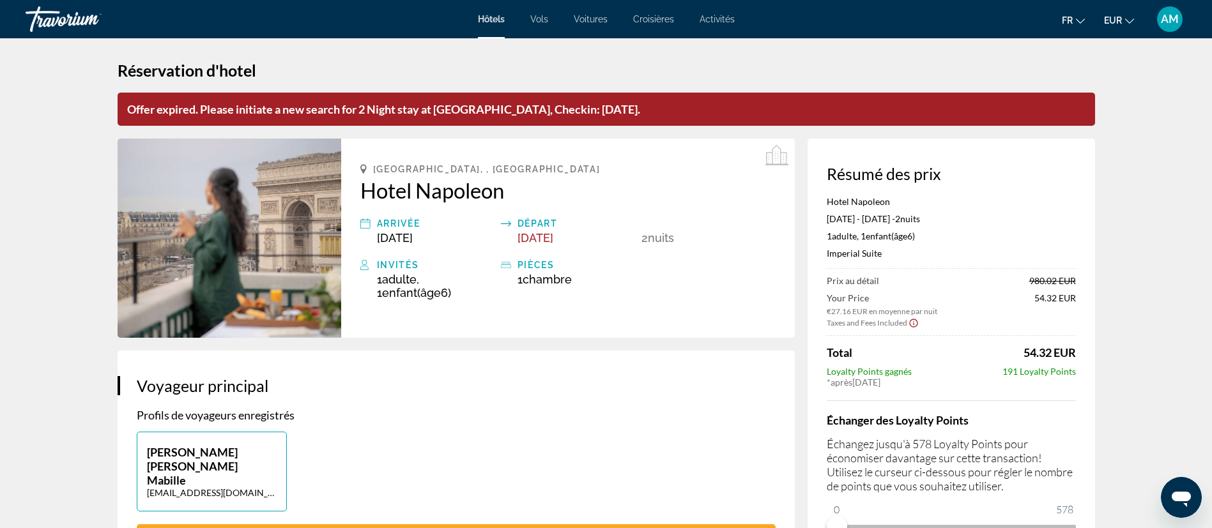
scroll to position [0, 0]
